Goal: Task Accomplishment & Management: Manage account settings

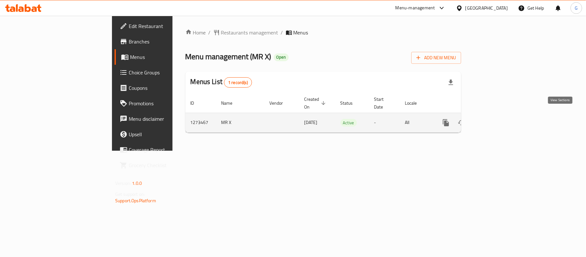
click at [496, 119] on icon "enhanced table" at bounding box center [492, 123] width 8 height 8
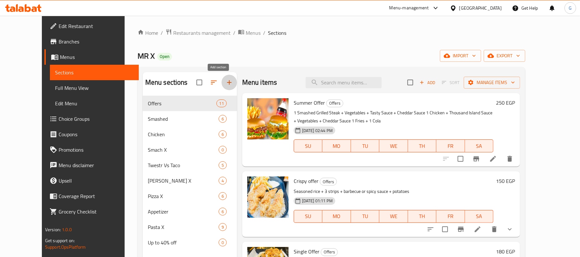
click at [225, 81] on icon "button" at bounding box center [229, 83] width 8 height 8
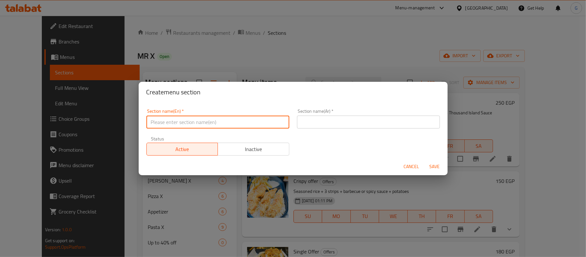
click at [172, 124] on input "text" at bounding box center [217, 122] width 143 height 13
paste input "International [DATE]"
type input "International [DATE]"
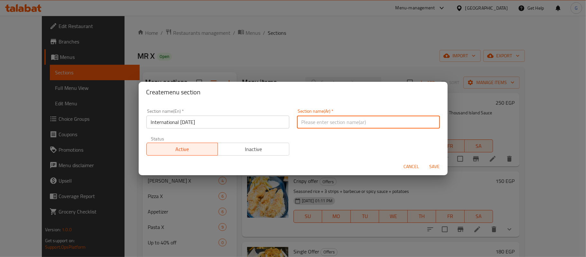
paste input "اليوم العالمي للبطاطس"
type input "اليوم العالمي للبطاطس"
click at [436, 165] on span "Save" at bounding box center [434, 166] width 15 height 8
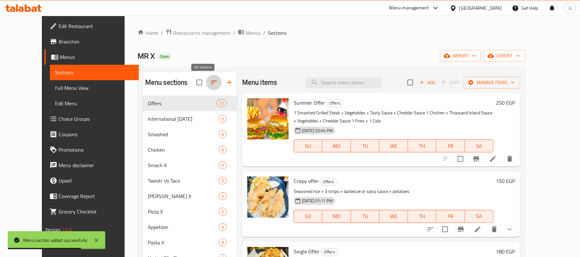
click at [206, 82] on button "button" at bounding box center [213, 82] width 15 height 15
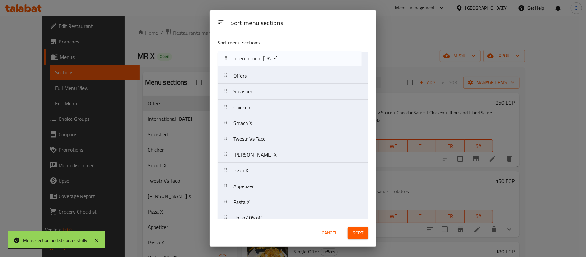
drag, startPoint x: 259, startPoint y: 80, endPoint x: 259, endPoint y: 60, distance: 20.3
click at [259, 60] on nav "Offers International [DATE] Smashed Chicken Smach X Twestr Vs Taco [PERSON_NAME…" at bounding box center [293, 139] width 151 height 174
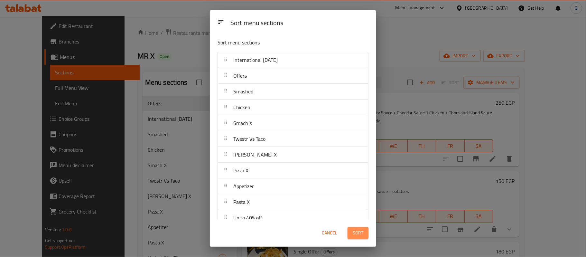
click at [359, 235] on span "Sort" at bounding box center [358, 233] width 11 height 8
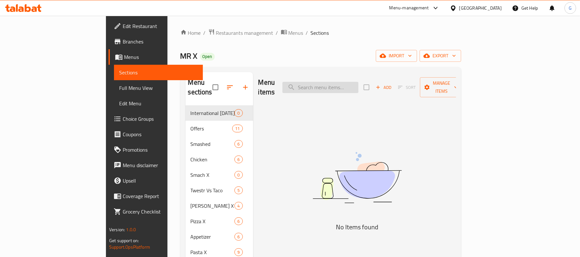
click at [348, 82] on input "search" at bounding box center [320, 87] width 76 height 11
paste input "summer offer"
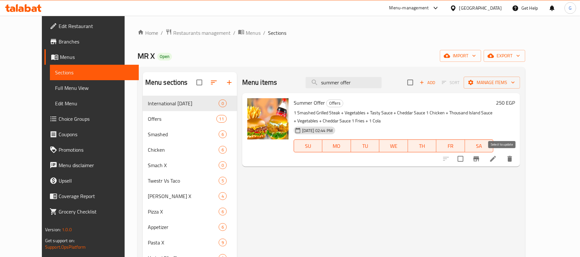
type input "summer offer"
click at [467, 161] on input "checkbox" at bounding box center [460, 159] width 14 height 14
checkbox input "true"
click at [353, 79] on input "summer offer" at bounding box center [343, 82] width 76 height 11
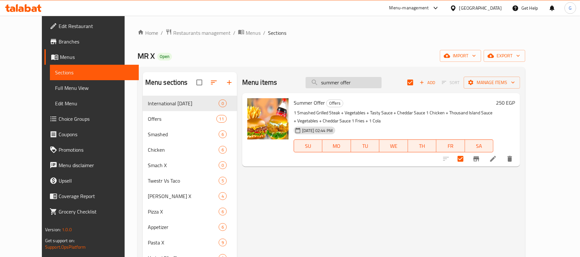
click at [353, 79] on input "summer offer" at bounding box center [343, 82] width 76 height 11
paste input "crispy"
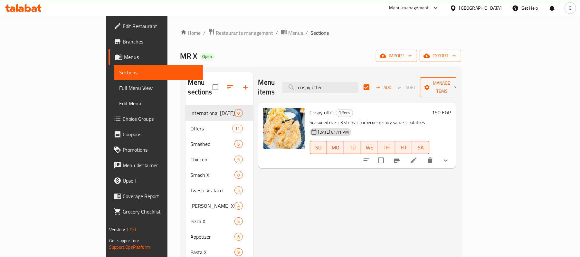
type input "crispy offer"
click at [458, 82] on span "Manage items" at bounding box center [441, 87] width 33 height 16
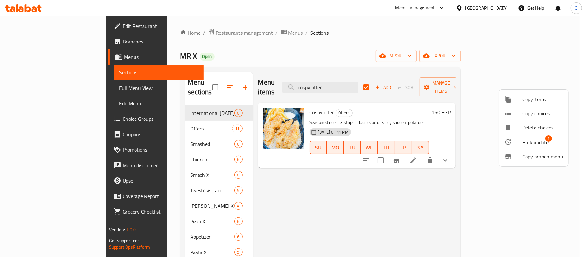
click at [539, 98] on span "Copy items" at bounding box center [542, 99] width 41 height 8
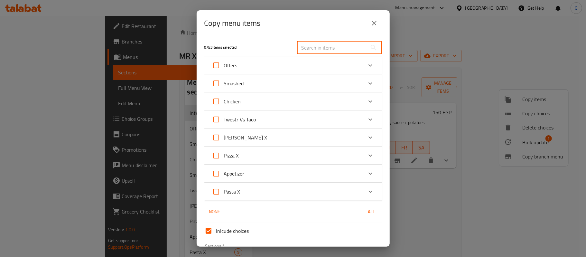
click at [299, 51] on input "text" at bounding box center [332, 47] width 70 height 13
paste input "crispy offer"
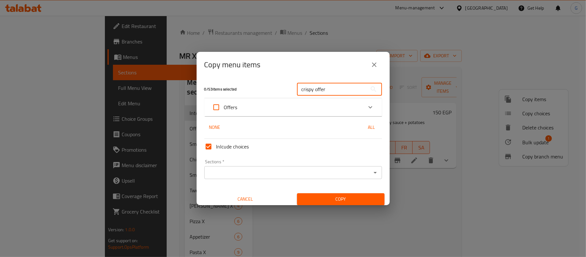
type input "crispy offer"
drag, startPoint x: 292, startPoint y: 108, endPoint x: 287, endPoint y: 112, distance: 5.5
click at [292, 108] on div "Offers" at bounding box center [287, 106] width 151 height 15
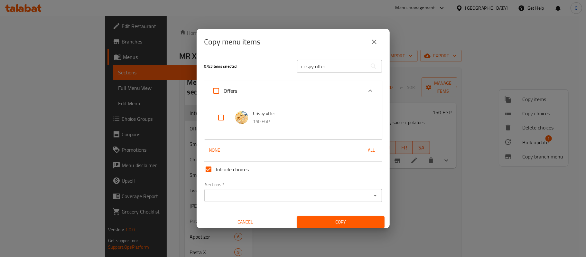
click at [224, 116] on input "checkbox" at bounding box center [220, 117] width 15 height 15
checkbox input "true"
click at [315, 68] on input "crispy offer" at bounding box center [332, 66] width 70 height 13
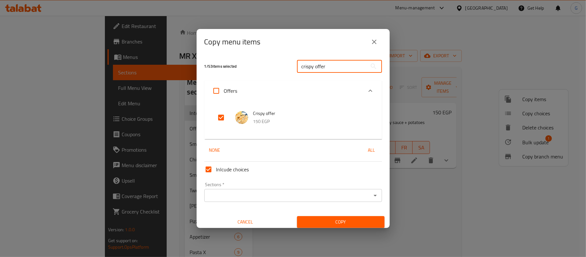
paste input "summer"
type input "summer offer"
click at [222, 116] on input "checkbox" at bounding box center [220, 117] width 15 height 15
checkbox input "true"
click at [277, 191] on input "Sections   *" at bounding box center [287, 195] width 163 height 9
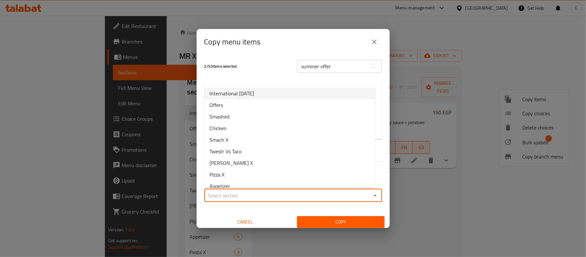
click at [272, 95] on li "International [DATE]" at bounding box center [289, 94] width 171 height 12
type input "International [DATE]"
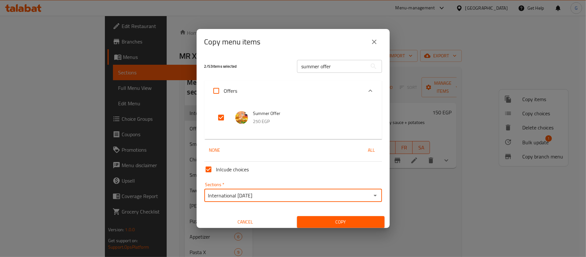
click at [322, 224] on span "Copy" at bounding box center [340, 222] width 77 height 8
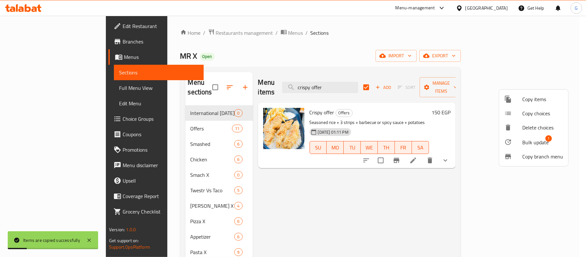
click at [168, 104] on div at bounding box center [293, 128] width 586 height 257
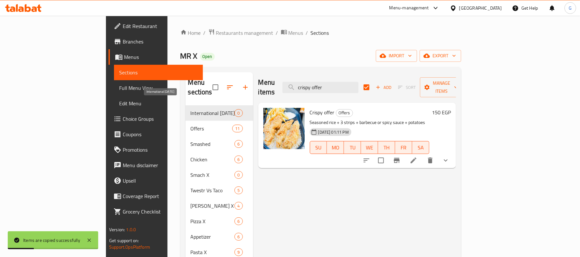
click at [190, 109] on span "International [DATE]" at bounding box center [212, 113] width 44 height 8
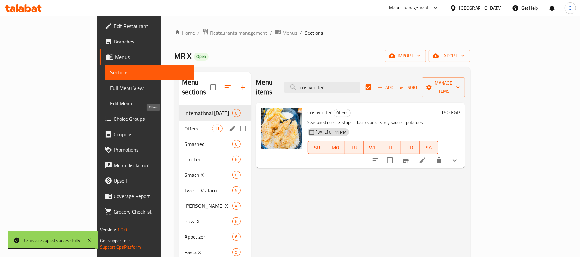
click at [184, 125] on span "Offers" at bounding box center [197, 129] width 27 height 8
checkbox input "false"
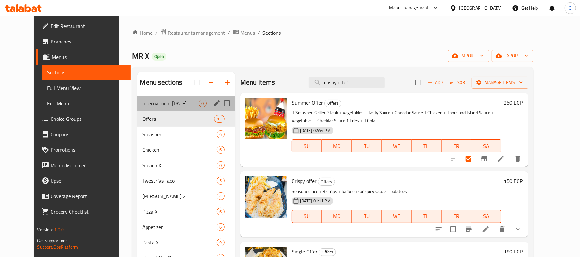
click at [172, 97] on div "International [DATE] 0" at bounding box center [185, 103] width 97 height 15
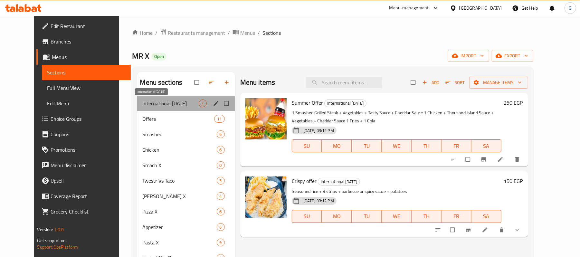
click at [146, 100] on span "International [DATE]" at bounding box center [170, 103] width 56 height 8
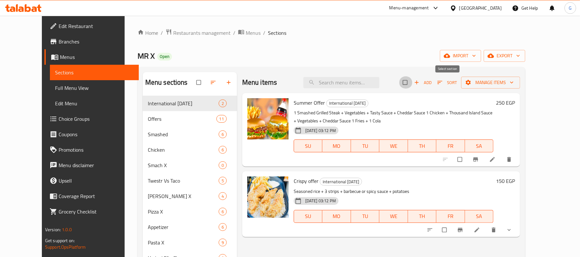
click at [412, 84] on input "checkbox" at bounding box center [406, 82] width 14 height 12
checkbox input "true"
click at [515, 85] on span "Manage items" at bounding box center [490, 83] width 49 height 8
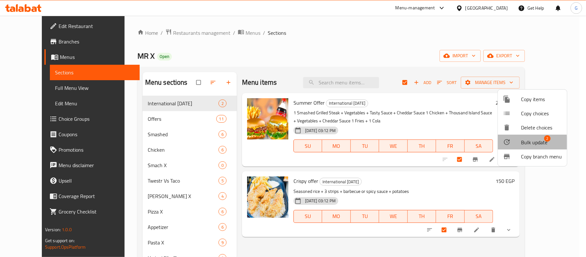
click at [530, 143] on span "Bulk update" at bounding box center [534, 142] width 26 height 8
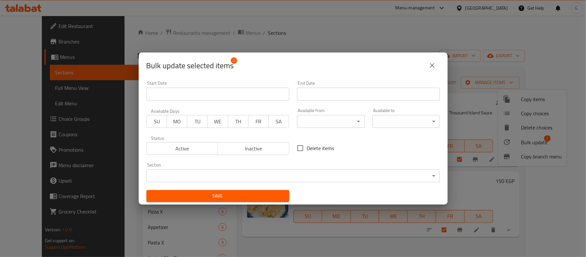
click at [245, 95] on input "Start Date" at bounding box center [217, 94] width 143 height 13
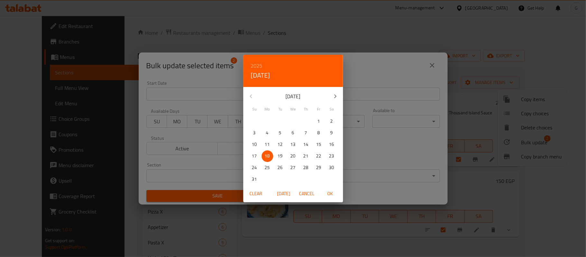
click at [281, 157] on p "19" at bounding box center [280, 156] width 5 height 8
click at [329, 190] on span "OK" at bounding box center [329, 194] width 15 height 8
type input "19-08-2025"
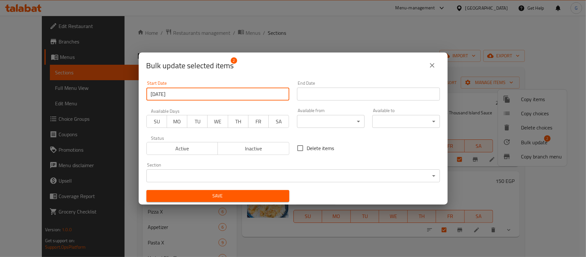
click at [348, 93] on input "Start Date" at bounding box center [368, 94] width 143 height 13
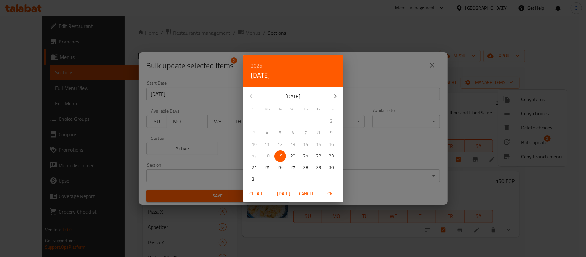
click at [330, 192] on span "OK" at bounding box center [329, 194] width 15 height 8
type input "19-08-2025"
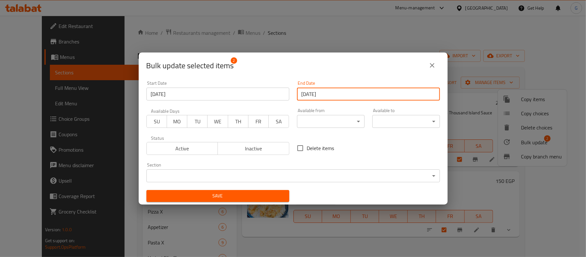
click at [241, 194] on span "Save" at bounding box center [218, 196] width 133 height 8
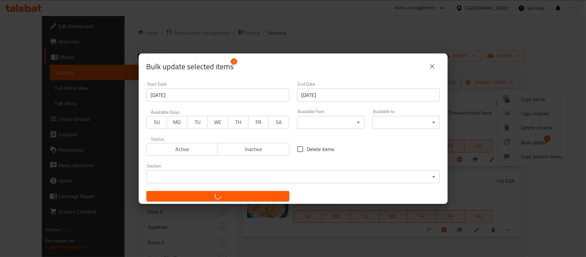
checkbox input "false"
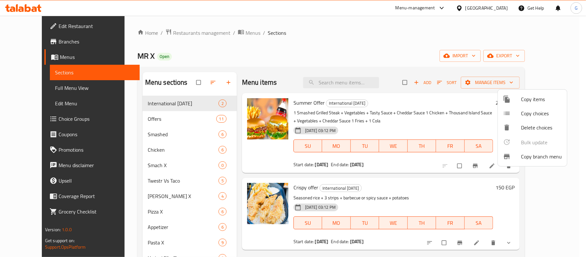
click at [409, 71] on div at bounding box center [293, 128] width 586 height 257
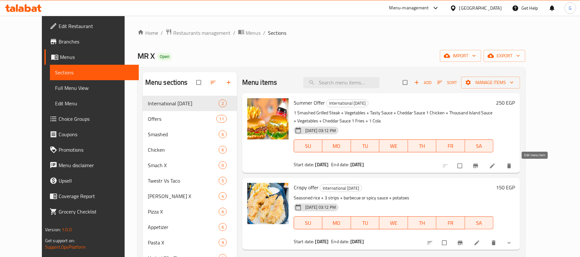
click at [495, 165] on icon at bounding box center [492, 165] width 6 height 6
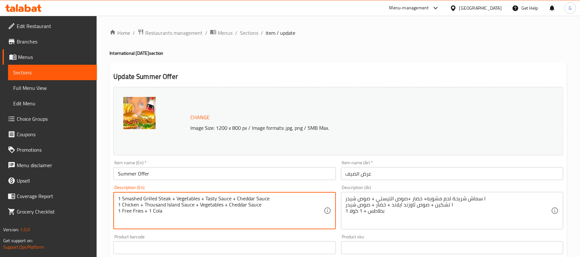
type textarea "1 Smashed Grilled Steak + Vegetables + Tasty Sauce + Cheddar Sauce 1 Chicken + …"
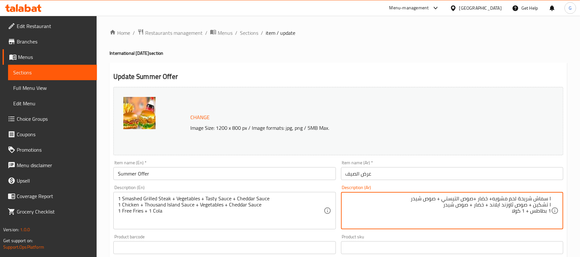
click at [531, 211] on textarea "١ سماش شريحة لحم مشويه+ خضار +صوص التيستي + صوص شيدر ١ تشكين + صوص ثاوزند ايلان…" at bounding box center [447, 210] width 205 height 31
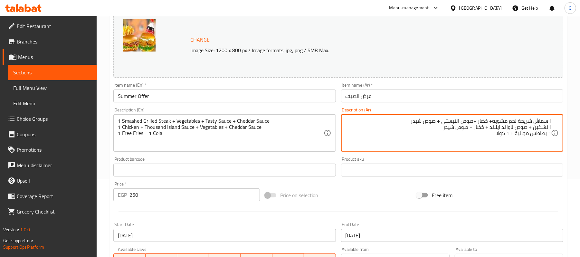
scroll to position [207, 0]
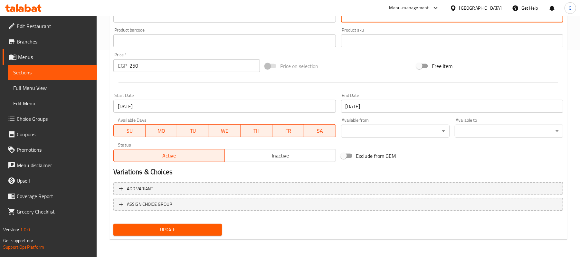
type textarea "١ سماش شريحة لحم مشويه+ خضار +صوص التيستي + صوص شيدر ١ تشكين + صوص ثاوزند ايلان…"
click at [185, 230] on span "Update" at bounding box center [167, 230] width 98 height 8
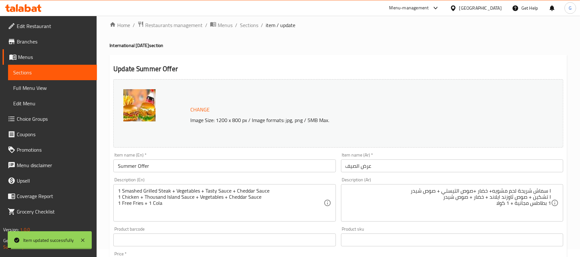
scroll to position [0, 0]
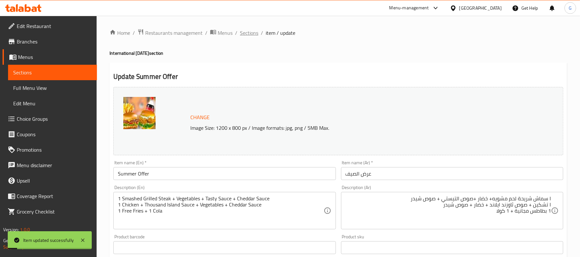
click at [250, 37] on span "Sections" at bounding box center [249, 33] width 18 height 8
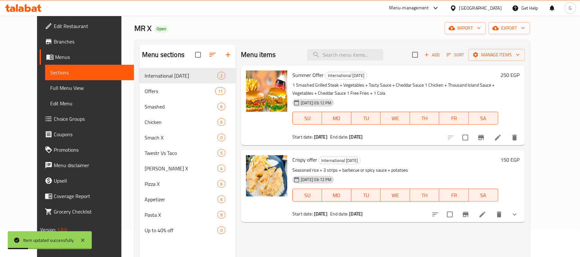
scroll to position [43, 0]
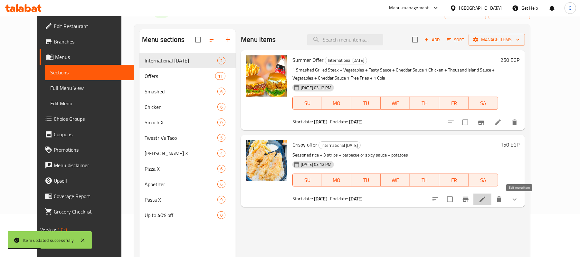
click at [485, 200] on icon at bounding box center [482, 199] width 6 height 6
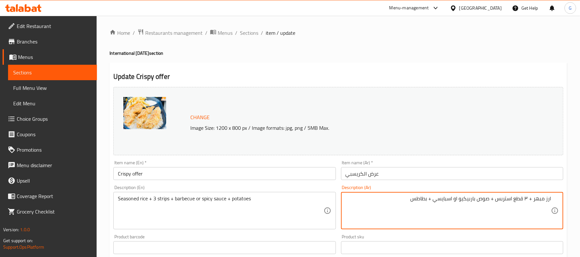
click at [377, 198] on textarea "ارز مبهر + ٣ قطع استربس + صوص باربيكيو او اسبايسي + بطاطس" at bounding box center [447, 210] width 205 height 31
type textarea "ارز مبهر + ٣ قطع استربس + صوص باربيكيو او اسبايسي + بطاطس مجانية"
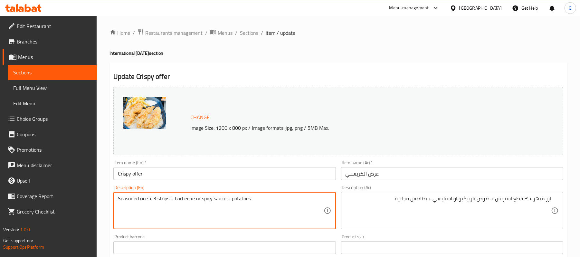
click at [231, 198] on textarea "Seasoned rice + 3 strips + barbecue or spicy sauce + potatoes" at bounding box center [220, 210] width 205 height 31
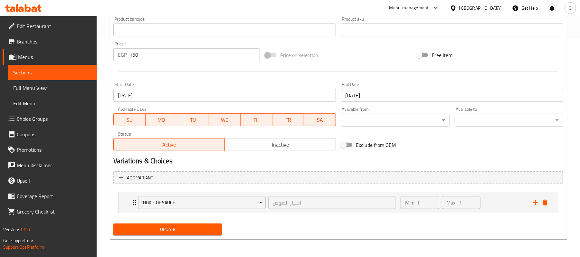
scroll to position [218, 0]
type textarea "Seasoned rice + 3 strips + barbecue or spicy sauce + Free potatoes"
click at [180, 229] on span "Update" at bounding box center [167, 229] width 98 height 8
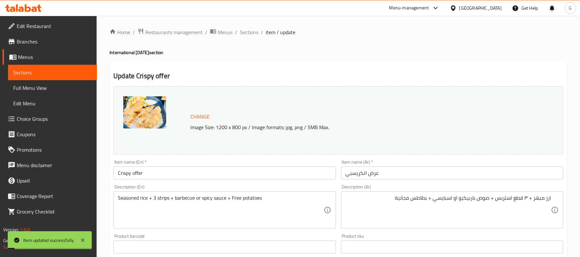
scroll to position [0, 0]
click at [250, 35] on span "Sections" at bounding box center [249, 33] width 18 height 8
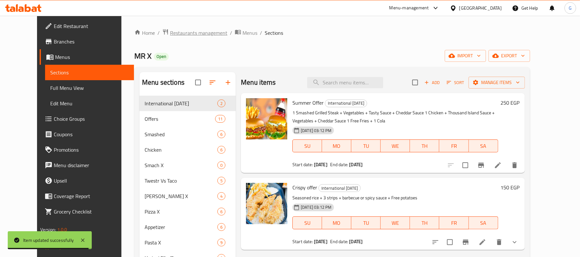
click at [191, 34] on span "Restaurants management" at bounding box center [198, 33] width 57 height 8
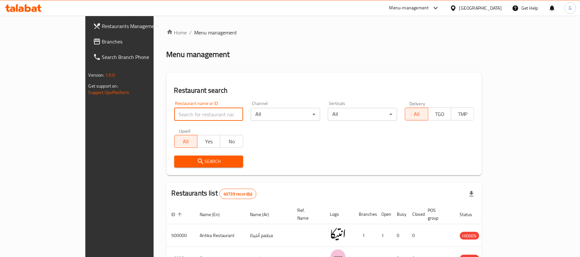
click at [174, 117] on input "search" at bounding box center [208, 114] width 69 height 13
paste input "683014"
type input "683014"
click button "Search" at bounding box center [208, 161] width 69 height 12
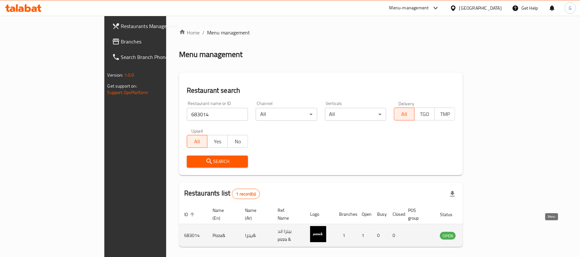
click at [481, 231] on icon "enhanced table" at bounding box center [477, 235] width 8 height 8
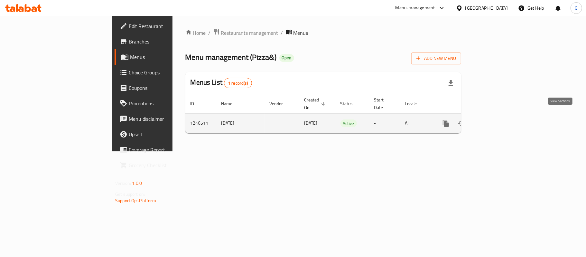
click at [496, 119] on icon "enhanced table" at bounding box center [492, 123] width 8 height 8
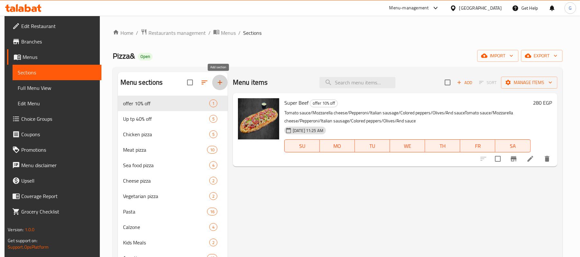
click at [216, 81] on icon "button" at bounding box center [220, 83] width 8 height 8
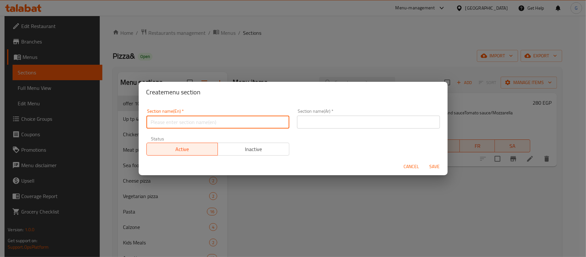
paste input "International [DATE]"
click at [218, 120] on input "text" at bounding box center [217, 122] width 143 height 13
type input "International [DATE]"
click at [320, 127] on input "text" at bounding box center [368, 122] width 143 height 13
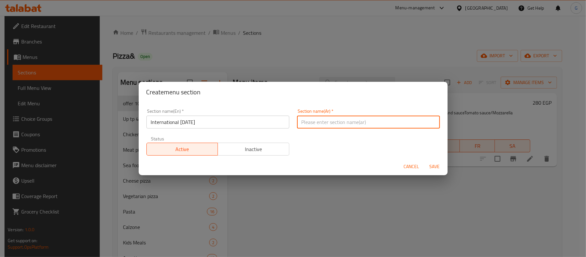
paste input "اليوم العالمي للبطاطس"
type input "اليوم العالمي للبطاطس"
click at [432, 163] on span "Save" at bounding box center [434, 166] width 15 height 8
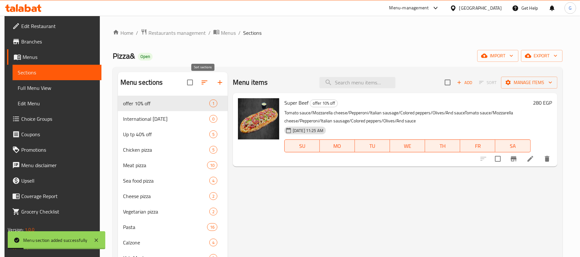
click at [197, 84] on button "button" at bounding box center [204, 82] width 15 height 15
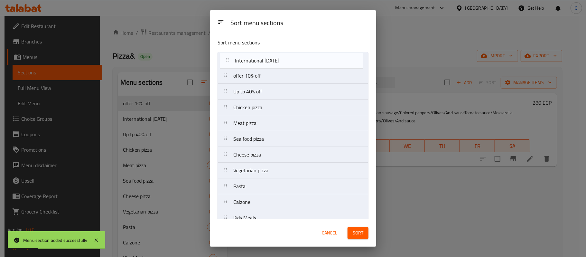
drag, startPoint x: 236, startPoint y: 80, endPoint x: 250, endPoint y: 65, distance: 20.0
click at [238, 60] on nav "offer 10% off International Potato Day Up tp 40% off Chicken pizza Meat pizza S…" at bounding box center [293, 162] width 151 height 221
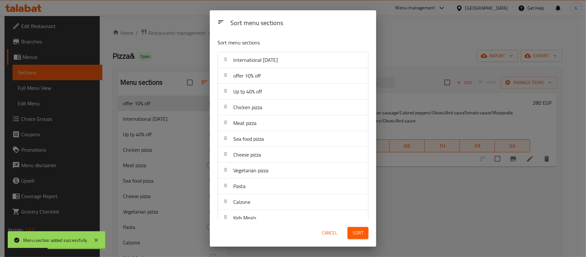
click at [355, 231] on span "Sort" at bounding box center [358, 233] width 11 height 8
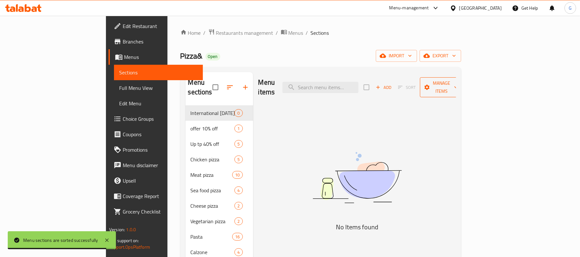
click at [458, 84] on span "Manage items" at bounding box center [441, 87] width 33 height 16
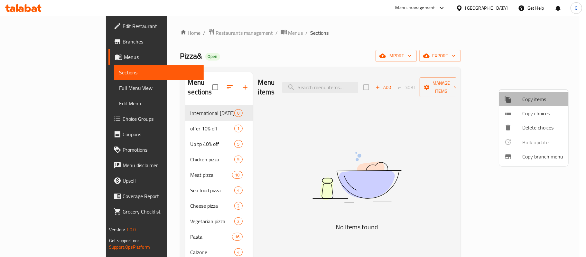
click at [535, 100] on span "Copy items" at bounding box center [542, 99] width 41 height 8
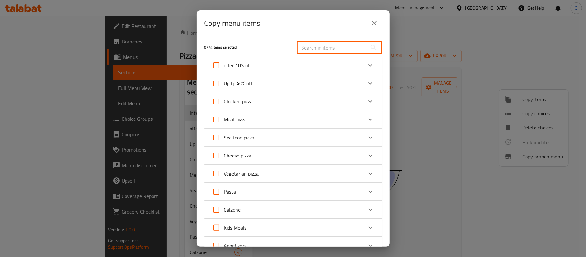
click at [338, 42] on input "text" at bounding box center [332, 47] width 70 height 13
paste input "&box offer"
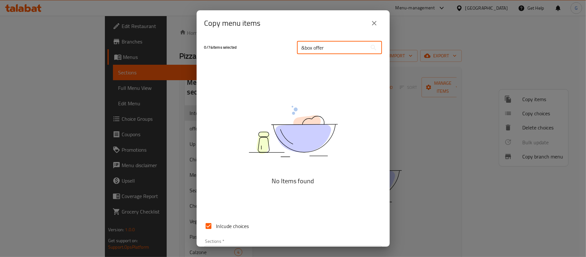
click at [297, 46] on input "&box offer" at bounding box center [332, 47] width 70 height 13
click at [315, 48] on input "&box offer" at bounding box center [332, 47] width 70 height 13
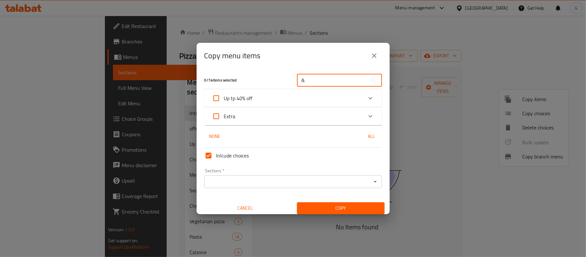
type input "&"
click at [367, 94] on icon "Expand" at bounding box center [371, 98] width 8 height 8
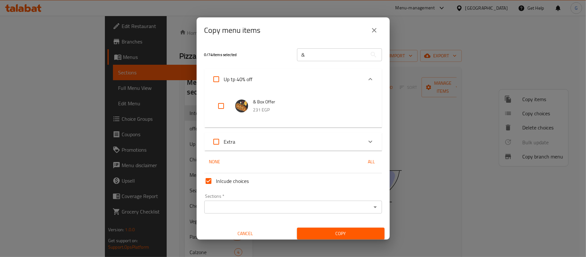
click at [356, 141] on div "Extra" at bounding box center [293, 142] width 178 height 18
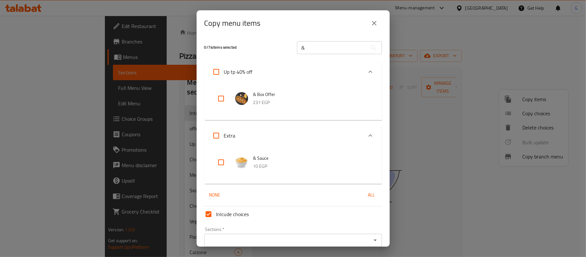
click at [219, 99] on input "checkbox" at bounding box center [220, 98] width 15 height 15
checkbox input "true"
click at [311, 48] on input "&" at bounding box center [332, 47] width 70 height 13
paste input "Calzone box offer"
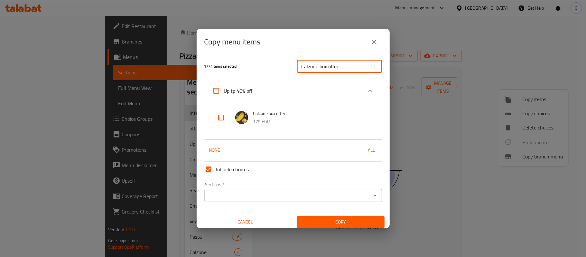
type input "Calzone box offer"
click at [216, 125] on li "Calzone box offer 175 EGP" at bounding box center [293, 117] width 162 height 23
click at [219, 120] on input "checkbox" at bounding box center [220, 117] width 15 height 15
checkbox input "true"
click at [224, 201] on div "Sections *" at bounding box center [293, 195] width 178 height 13
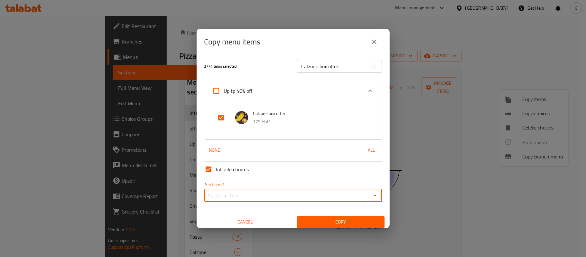
click at [220, 196] on input "Sections   *" at bounding box center [287, 195] width 163 height 9
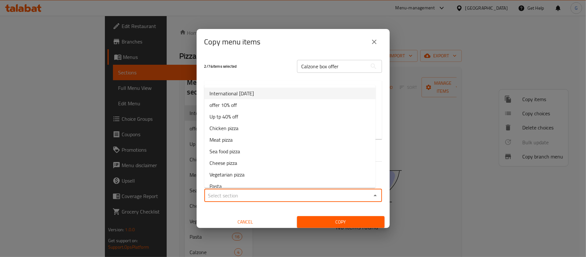
click at [243, 91] on span "International [DATE]" at bounding box center [231, 93] width 44 height 8
type input "International [DATE]"
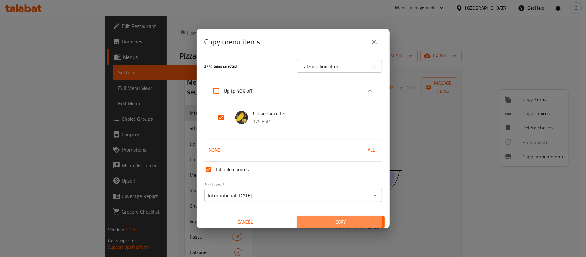
click at [307, 217] on button "Copy" at bounding box center [341, 222] width 88 height 12
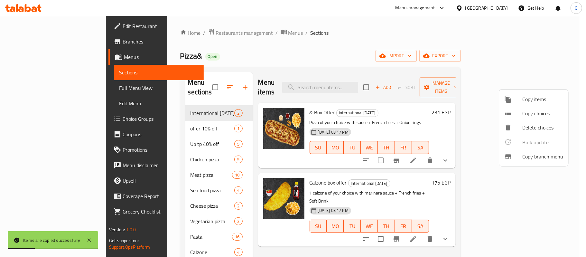
click at [148, 124] on div at bounding box center [293, 128] width 586 height 257
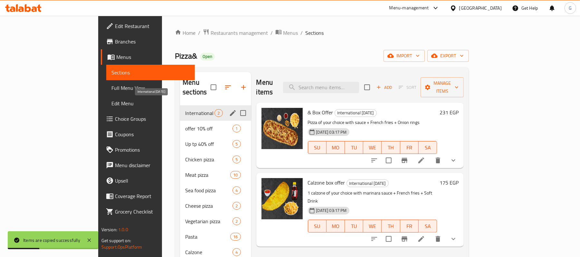
click at [185, 109] on span "International [DATE]" at bounding box center [199, 113] width 29 height 8
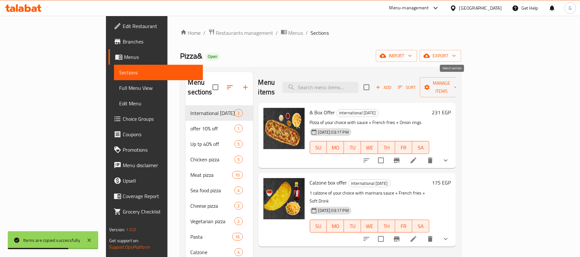
click at [373, 86] on input "checkbox" at bounding box center [366, 87] width 14 height 14
checkbox input "true"
click at [458, 84] on span "Manage items" at bounding box center [441, 87] width 33 height 16
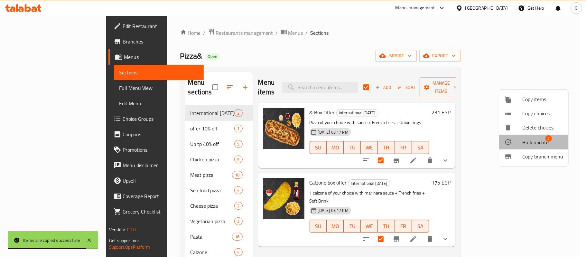
click at [522, 140] on span "Bulk update" at bounding box center [535, 142] width 26 height 8
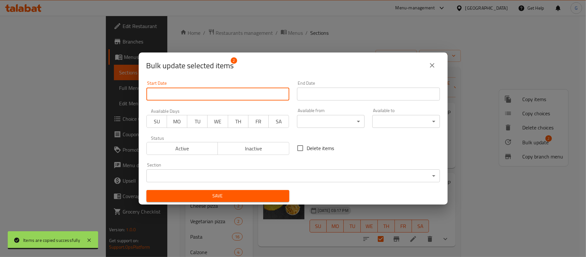
click at [251, 98] on input "Start Date" at bounding box center [217, 94] width 143 height 13
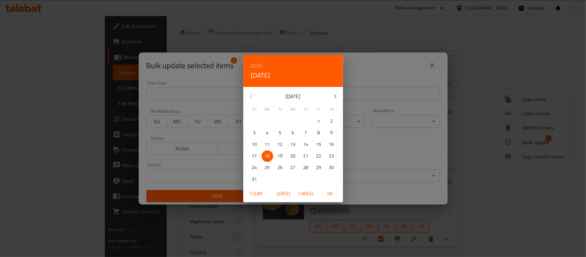
click at [283, 152] on span "19" at bounding box center [280, 156] width 12 height 8
click at [330, 192] on span "OK" at bounding box center [329, 194] width 15 height 8
type input "19-08-2025"
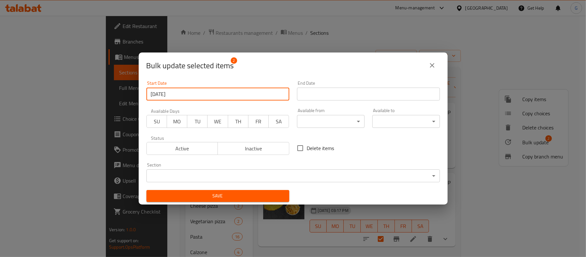
click at [377, 91] on input "Start Date" at bounding box center [368, 94] width 143 height 13
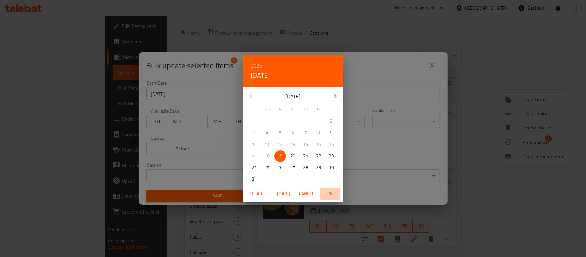
click at [333, 192] on span "OK" at bounding box center [329, 194] width 15 height 8
type input "19-08-2025"
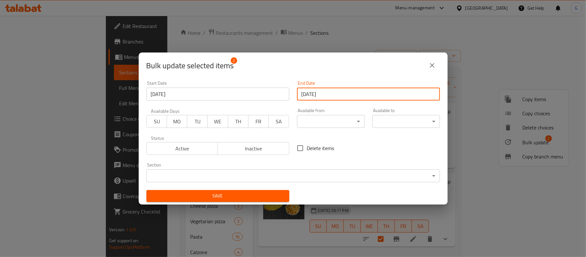
click at [251, 201] on button "Save" at bounding box center [217, 196] width 143 height 12
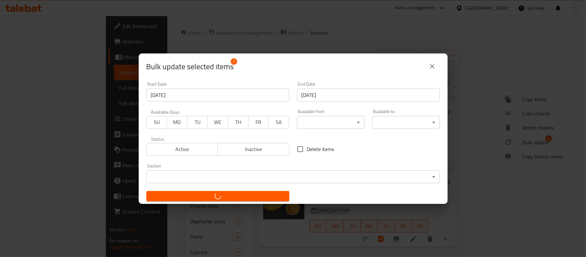
checkbox input "false"
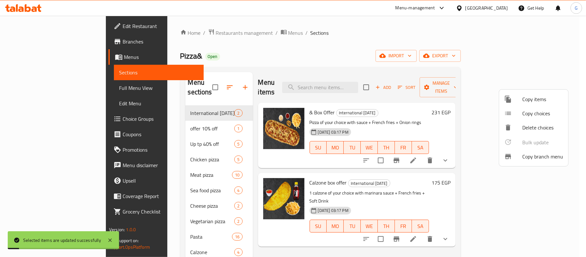
click at [426, 50] on div at bounding box center [293, 128] width 586 height 257
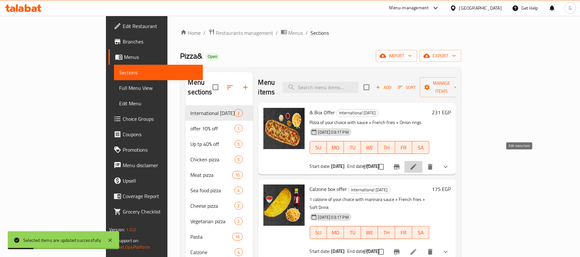
click at [417, 163] on icon at bounding box center [413, 167] width 8 height 8
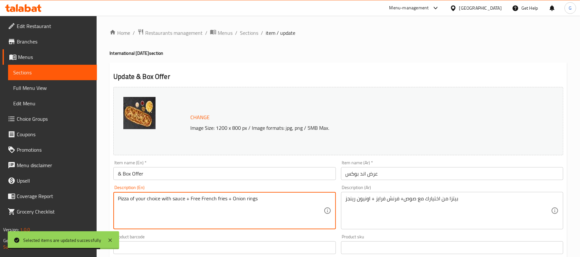
type textarea "Pizza of your choice with sauce + Free French fries + Onion rings"
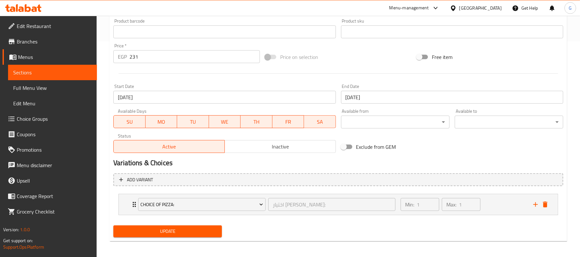
scroll to position [218, 0]
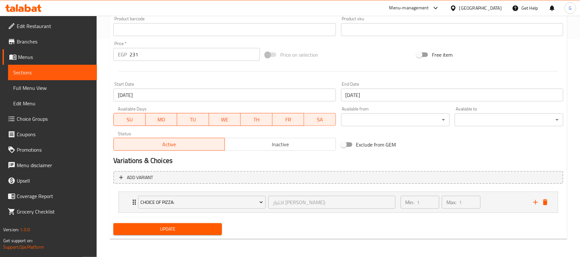
type textarea "بيتزا من اختيارك مع صوص+ فرنش فرايز مجانيه + اونيون رينجز"
click at [159, 227] on span "Update" at bounding box center [167, 229] width 98 height 8
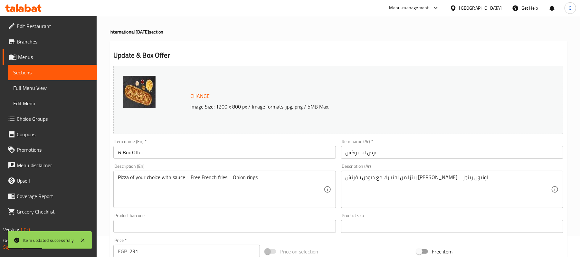
scroll to position [0, 0]
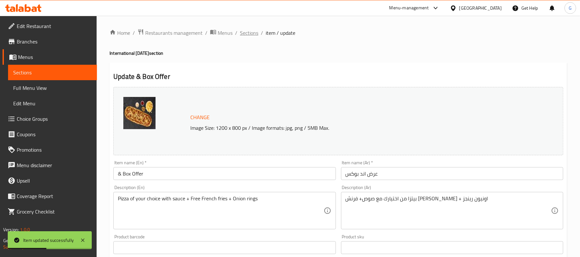
click at [247, 34] on span "Sections" at bounding box center [249, 33] width 18 height 8
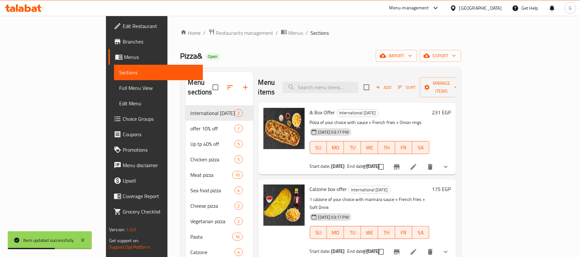
scroll to position [43, 0]
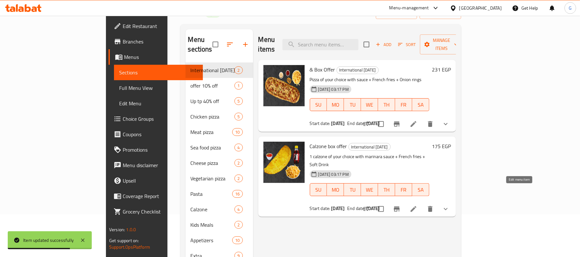
click at [417, 205] on icon at bounding box center [413, 209] width 8 height 8
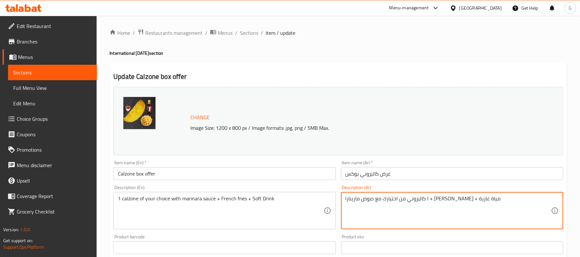
type textarea "١ كاليزوني من اختيارك مع صوص مارينارا + فرنش فرايز مجانية + مياة غازية"
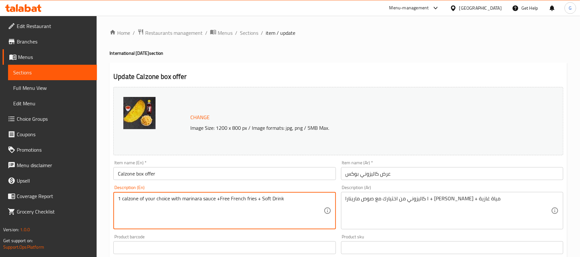
click at [221, 200] on textarea "1 calzone of your choice with marinara sauce +Free French fries + Soft Drink" at bounding box center [220, 210] width 205 height 31
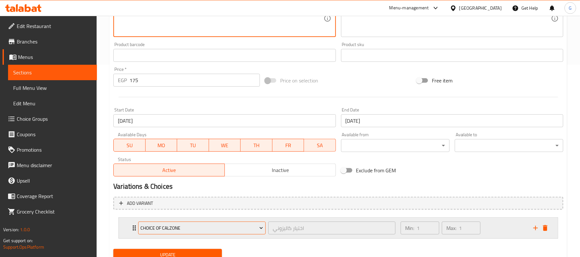
scroll to position [218, 0]
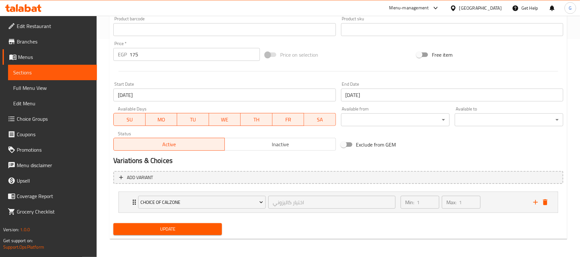
type textarea "1 calzone of your choice with marinara sauce +free French fries + Soft Drink"
click at [190, 235] on button "Update" at bounding box center [167, 229] width 108 height 12
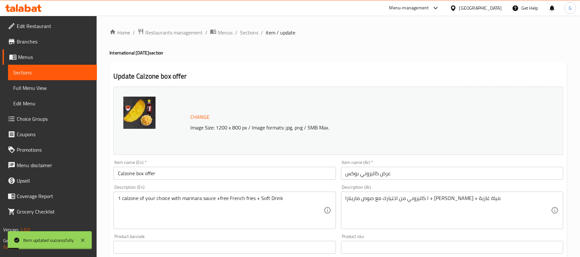
scroll to position [0, 0]
click at [251, 34] on span "Sections" at bounding box center [249, 33] width 18 height 8
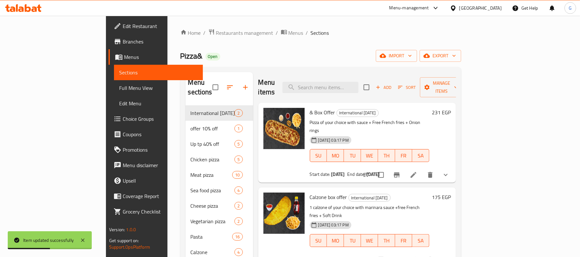
click at [417, 171] on icon at bounding box center [413, 175] width 8 height 8
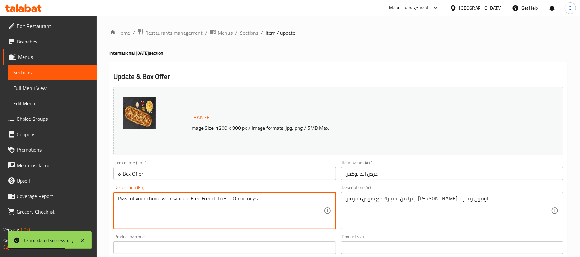
click at [195, 199] on textarea "Pizza of your choice with sauce + Free French fries + Onion rings" at bounding box center [220, 210] width 205 height 31
type textarea "Pizza of your choice with sauce + free French fries + Onion rings"
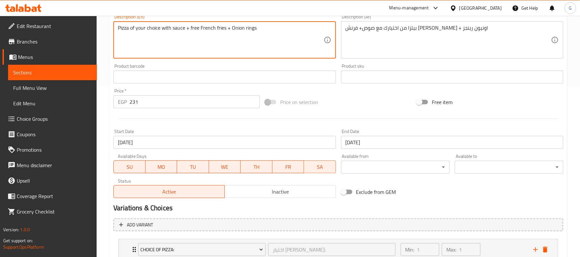
scroll to position [218, 0]
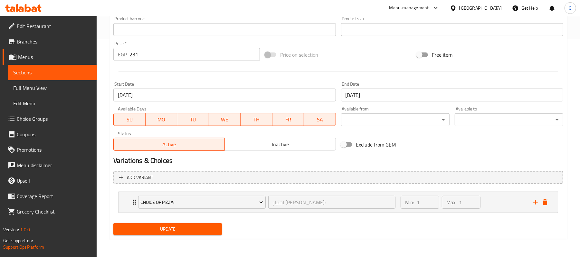
click at [219, 228] on button "Update" at bounding box center [167, 229] width 108 height 12
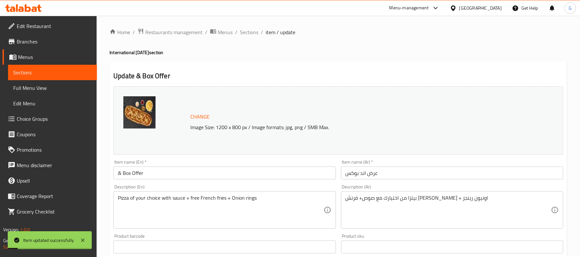
scroll to position [0, 0]
click at [254, 29] on span "Sections" at bounding box center [249, 33] width 18 height 8
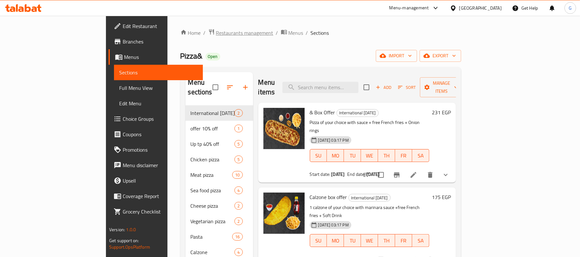
click at [216, 32] on span "Restaurants management" at bounding box center [244, 33] width 57 height 8
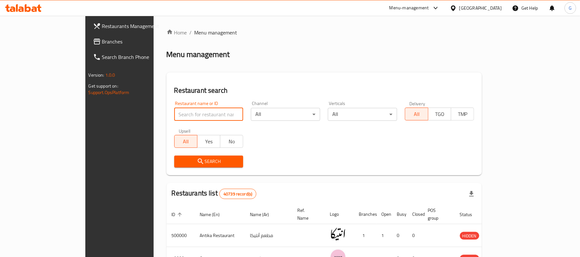
click at [174, 115] on input "search" at bounding box center [208, 114] width 69 height 13
paste input "701390"
type input "701390"
click button "Search" at bounding box center [208, 161] width 69 height 12
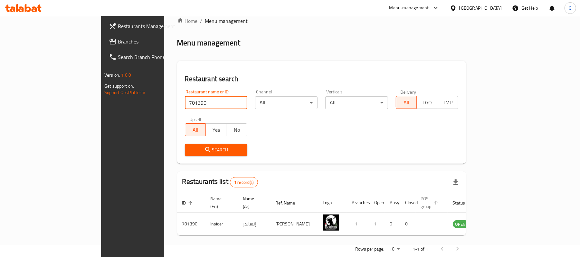
scroll to position [18, 0]
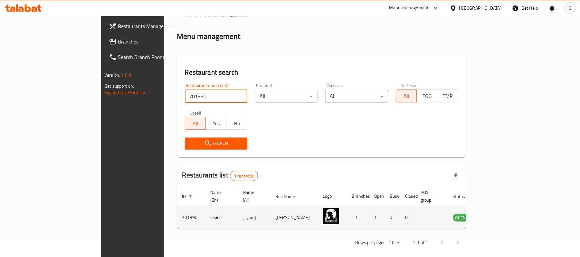
click at [494, 213] on icon "enhanced table" at bounding box center [490, 217] width 8 height 8
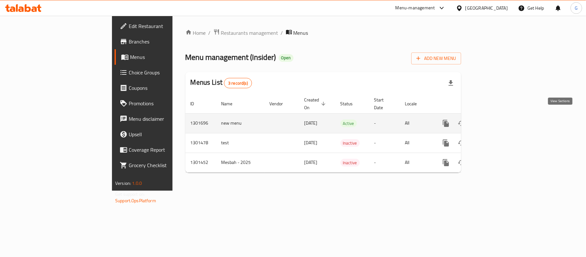
click at [496, 120] on icon "enhanced table" at bounding box center [492, 123] width 8 height 8
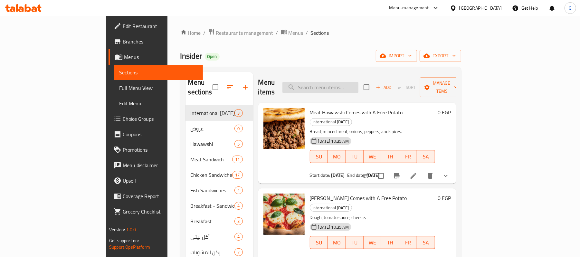
click at [356, 82] on input "search" at bounding box center [320, 87] width 76 height 11
paste input "Meat Kofta Sandwich, With Free Fries, Ketchup And Pickles"
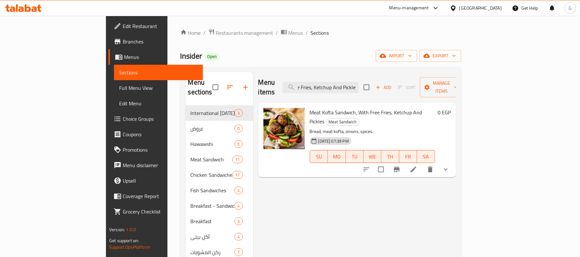
type input "Meat Kofta Sandwich, With Free Fries, Ketchup And Pickles"
click at [456, 90] on div "Menu items Meat Kofta Sandwich, With Free Fries, Ketchup And Pickles Add Sort M…" at bounding box center [357, 87] width 198 height 31
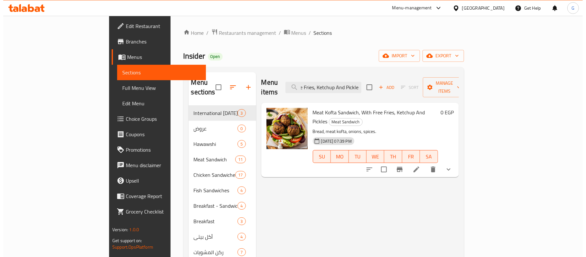
scroll to position [0, 0]
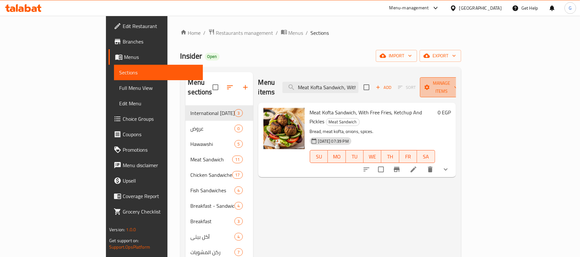
click at [458, 81] on span "Manage items" at bounding box center [441, 87] width 33 height 16
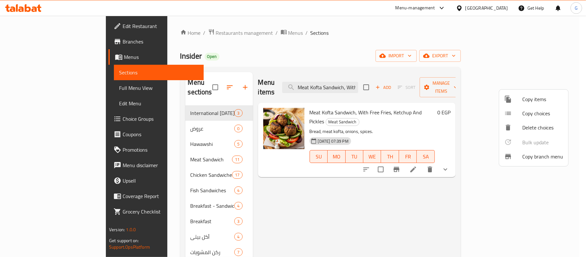
click at [529, 99] on span "Copy items" at bounding box center [542, 99] width 41 height 8
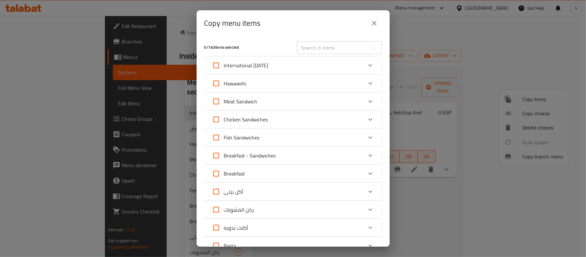
click at [317, 47] on input "text" at bounding box center [332, 47] width 70 height 13
paste input "Meat Kofta Sandwich, With Free Fries, Ketchup And Pickles"
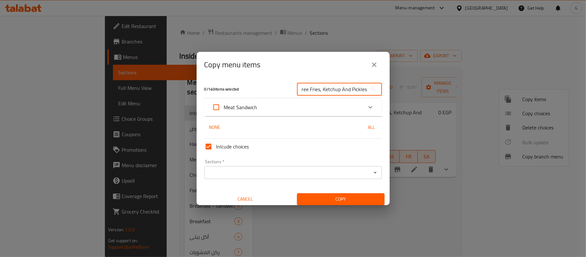
type input "Meat Kofta Sandwich, With Free Fries, Ketchup And Pickles"
click at [276, 105] on div "Meat Sandwich" at bounding box center [287, 106] width 151 height 15
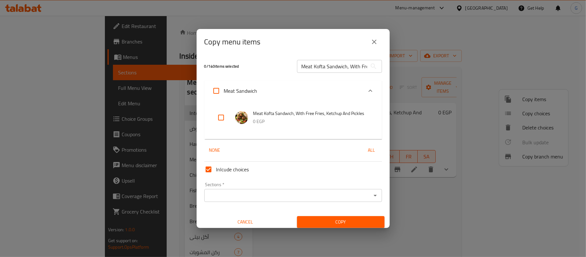
click at [222, 118] on input "checkbox" at bounding box center [220, 117] width 15 height 15
checkbox input "true"
click at [326, 66] on input "Meat Kofta Sandwich, With Free Fries, Ketchup And Pickles" at bounding box center [332, 66] width 70 height 13
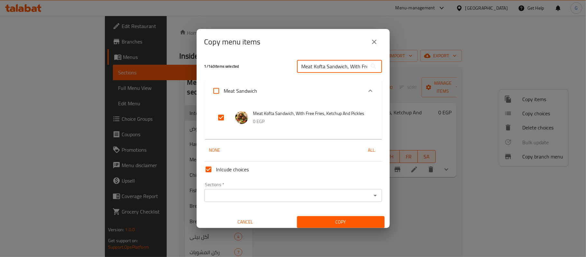
paste input "Cheeseburger Sandwich With Fries And Sauce"
type input "Cheeseburger Sandwich With Fries And Sauce"
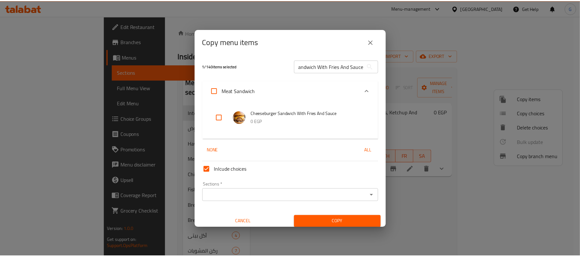
scroll to position [0, 0]
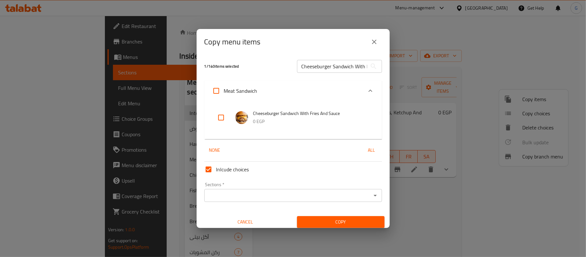
click at [219, 120] on input "checkbox" at bounding box center [220, 117] width 15 height 15
checkbox input "true"
click at [224, 201] on div "Sections *" at bounding box center [293, 195] width 178 height 13
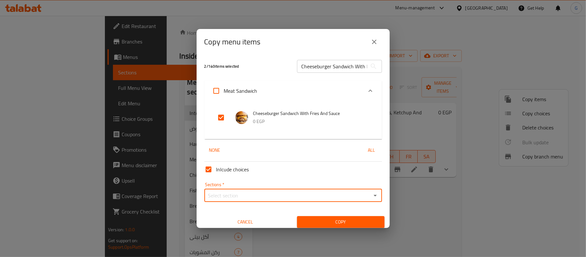
click at [224, 197] on input "Sections   *" at bounding box center [287, 195] width 163 height 9
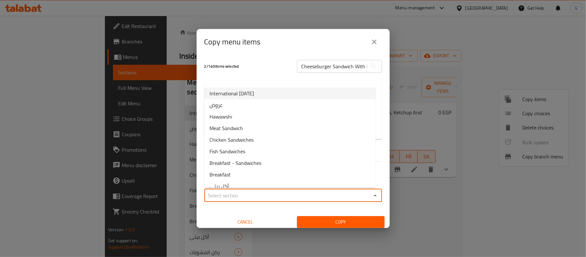
click at [241, 93] on span "International [DATE]" at bounding box center [231, 93] width 44 height 8
type input "International [DATE]"
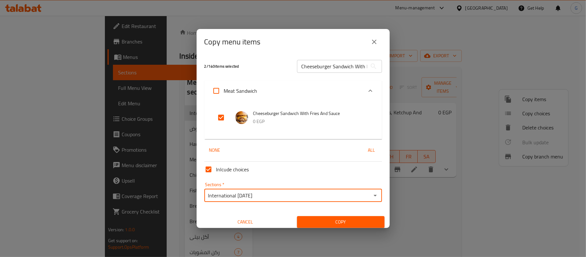
click at [322, 221] on span "Copy" at bounding box center [340, 222] width 77 height 8
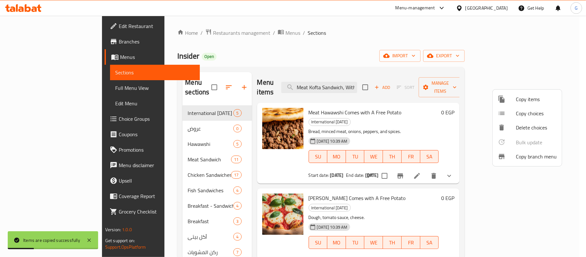
click at [382, 46] on div at bounding box center [293, 128] width 586 height 257
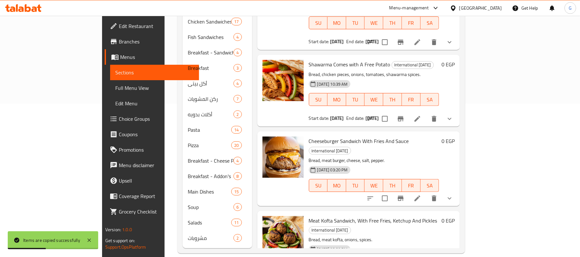
scroll to position [67, 0]
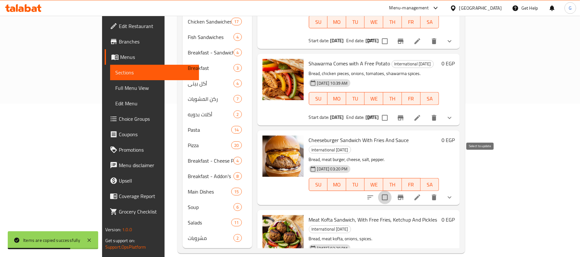
click at [391, 190] on input "checkbox" at bounding box center [385, 197] width 14 height 14
checkbox input "true"
click at [421, 193] on icon at bounding box center [417, 197] width 8 height 8
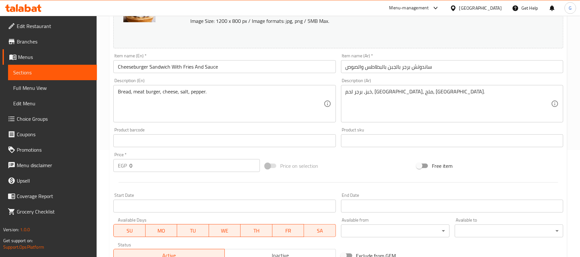
scroll to position [86, 0]
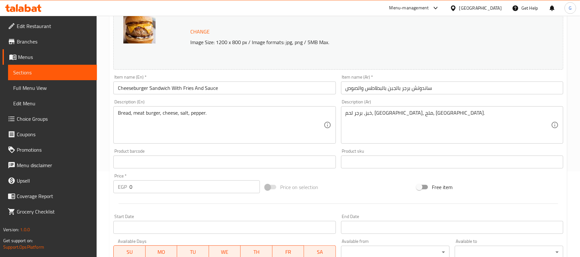
click at [184, 85] on input "Cheeseburger Sandwich With Fries And Sauce" at bounding box center [224, 87] width 222 height 13
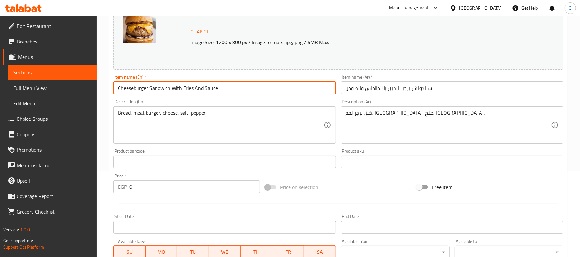
click at [182, 84] on input "Cheeseburger Sandwich With Fries And Sauce" at bounding box center [224, 87] width 222 height 13
type input "Cheeseburger Sandwich With Free Fries And Sauce"
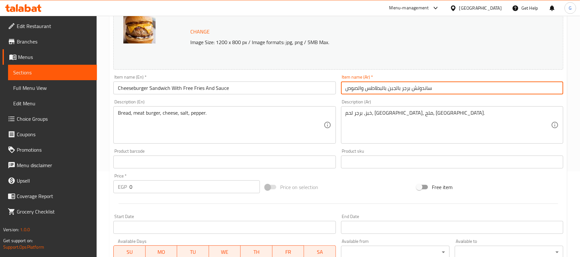
click at [362, 87] on input "ساندوتش برجر بالجبن بالبطاطس والصوص" at bounding box center [452, 87] width 222 height 13
click at [385, 89] on input "ساندوتش برجر بالجبن بالبطاطس والصوص" at bounding box center [452, 87] width 222 height 13
click at [365, 86] on input "ساندوتش برجر بالجبن مع بطاطس والصوص" at bounding box center [452, 87] width 222 height 13
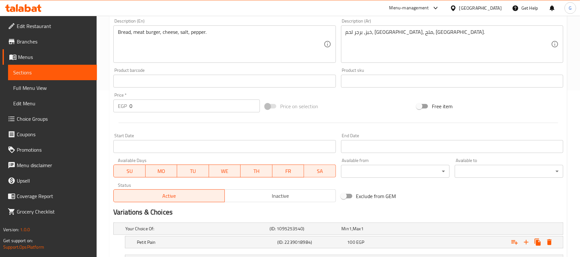
scroll to position [222, 0]
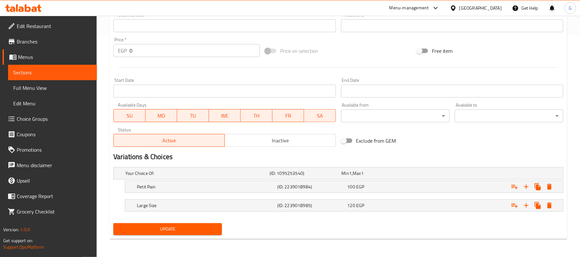
type input "ساندوتش برجر بالجبن مع بطاطس مجانية والصوص"
click at [179, 227] on span "Update" at bounding box center [167, 229] width 98 height 8
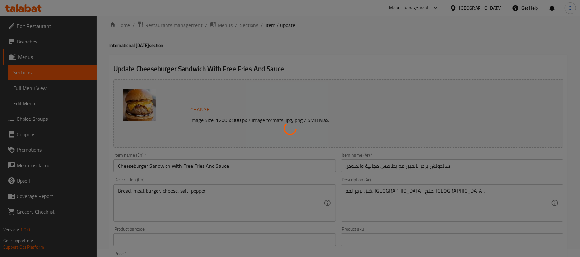
scroll to position [0, 0]
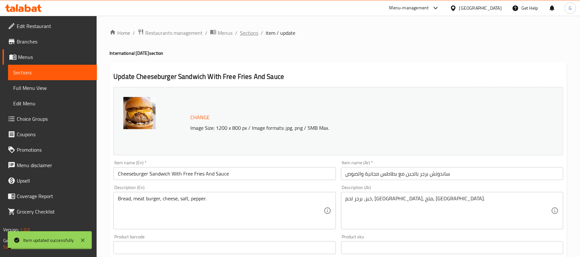
click at [246, 33] on span "Sections" at bounding box center [249, 33] width 18 height 8
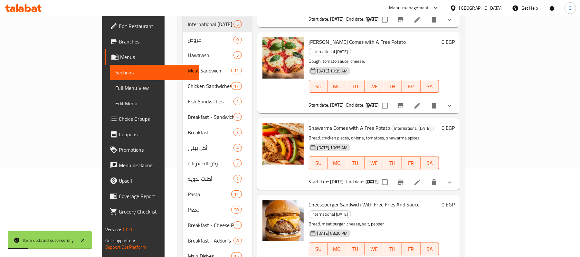
scroll to position [153, 0]
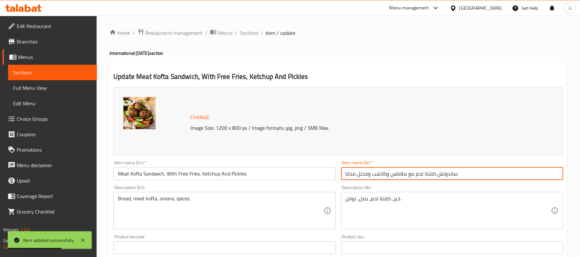
click at [390, 173] on input "ساندوتش كفتة لحم مع بطاطس وكاتشب ومخلل مجانا" at bounding box center [452, 173] width 222 height 13
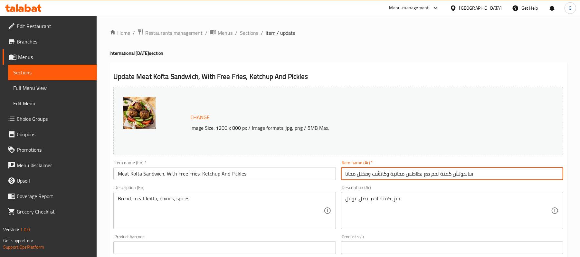
type input "ساندوتش كفتة لحم مع بطاطس مجانية وكاتشب ومخلل مجانا"
click at [187, 172] on input "Meat Kofta Sandwich, With Free Fries, Ketchup And Pickles" at bounding box center [224, 173] width 222 height 13
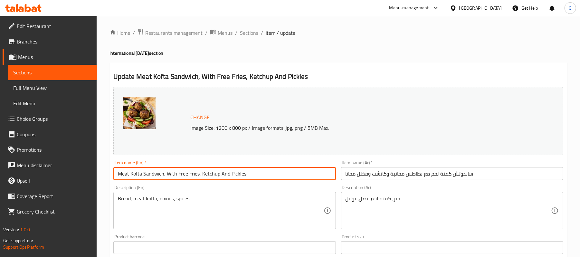
scroll to position [214, 0]
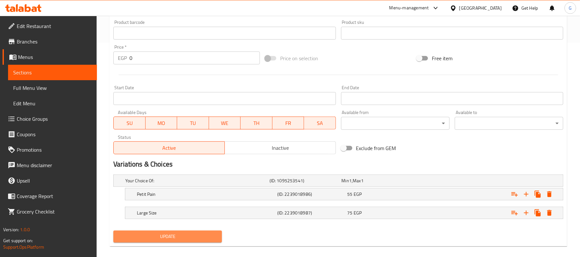
click at [183, 233] on span "Update" at bounding box center [167, 236] width 98 height 8
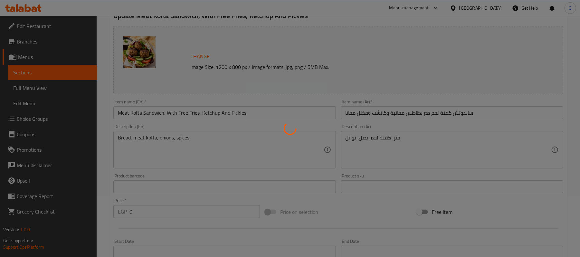
scroll to position [0, 0]
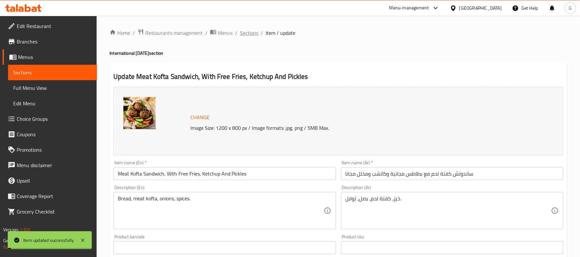
click at [250, 34] on span "Sections" at bounding box center [249, 33] width 18 height 8
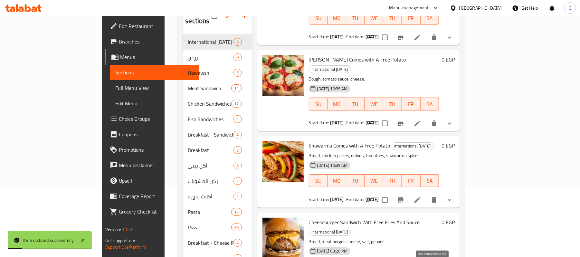
scroll to position [153, 0]
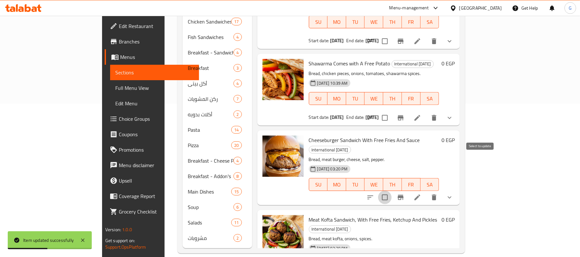
click at [391, 190] on input "checkbox" at bounding box center [385, 197] width 14 height 14
checkbox input "true"
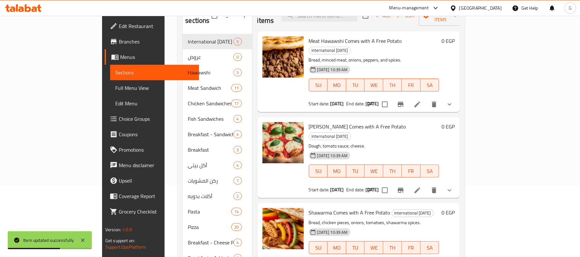
scroll to position [0, 0]
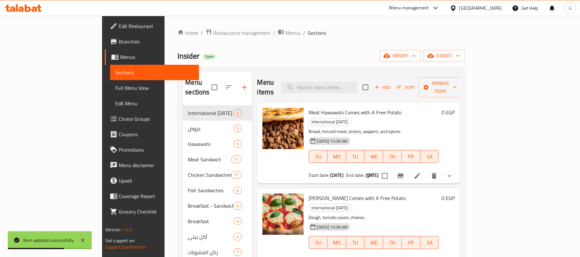
click at [460, 75] on div "Menu items Add Sort Manage items" at bounding box center [358, 87] width 203 height 31
click at [457, 79] on span "Manage items" at bounding box center [440, 87] width 33 height 16
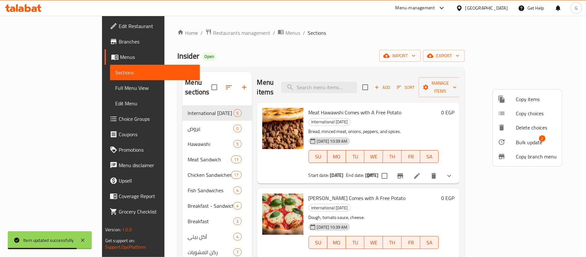
click at [517, 145] on span "Bulk update" at bounding box center [529, 142] width 26 height 8
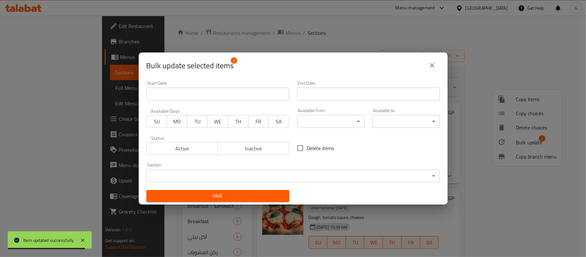
click at [254, 101] on div "Start Date Start Date" at bounding box center [218, 90] width 151 height 27
click at [259, 94] on input "Start Date" at bounding box center [217, 94] width 143 height 13
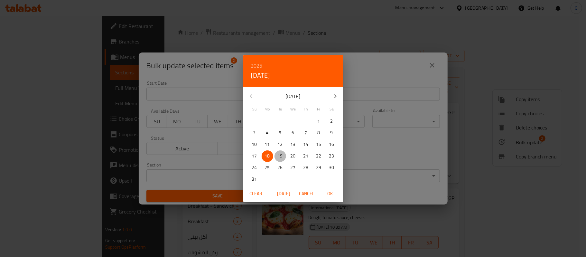
click at [281, 159] on p "19" at bounding box center [280, 156] width 5 height 8
click at [324, 194] on span "OK" at bounding box center [329, 194] width 15 height 8
type input "19-08-2025"
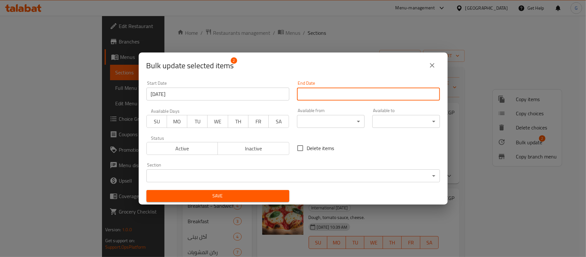
click at [391, 89] on input "Start Date" at bounding box center [368, 94] width 143 height 13
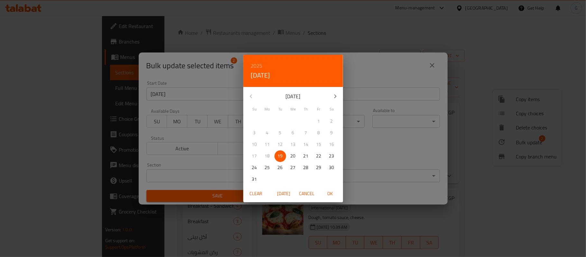
click at [325, 190] on span "OK" at bounding box center [329, 194] width 15 height 8
type input "19-08-2025"
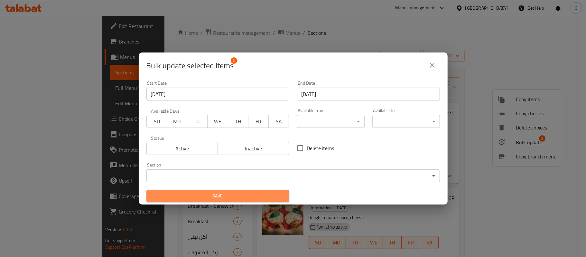
click at [250, 193] on span "Save" at bounding box center [218, 196] width 133 height 8
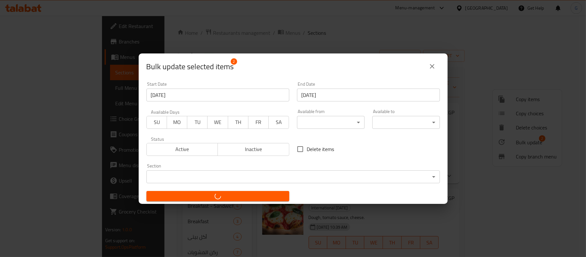
checkbox input "false"
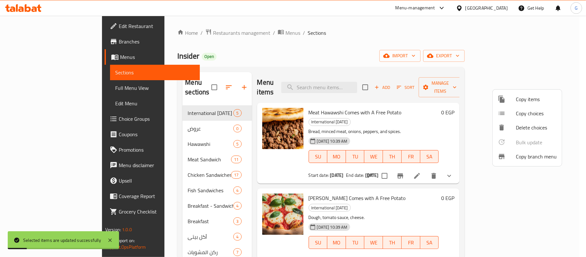
click at [366, 35] on div at bounding box center [293, 128] width 586 height 257
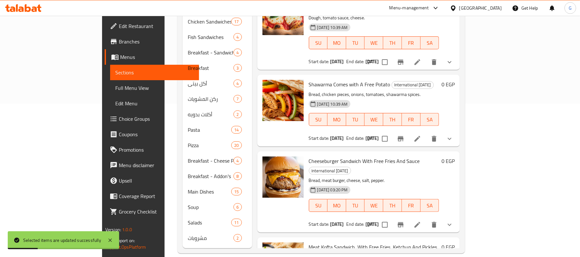
scroll to position [80, 0]
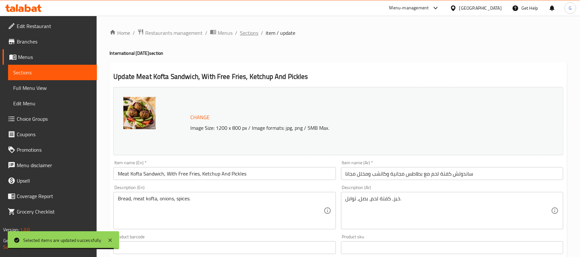
click at [250, 34] on span "Sections" at bounding box center [249, 33] width 18 height 8
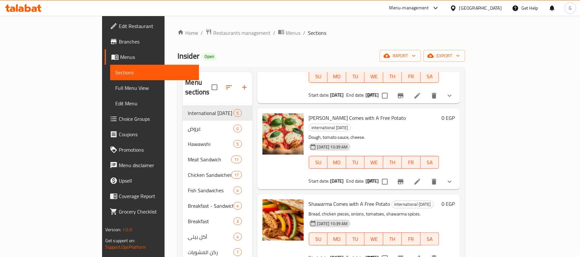
scroll to position [153, 0]
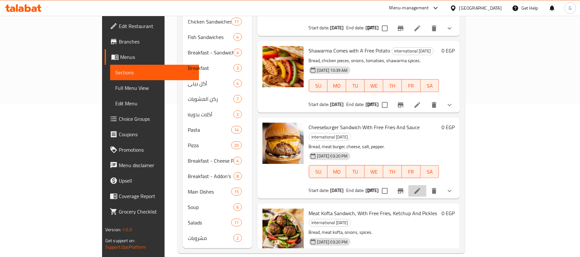
click at [426, 185] on li at bounding box center [417, 191] width 18 height 12
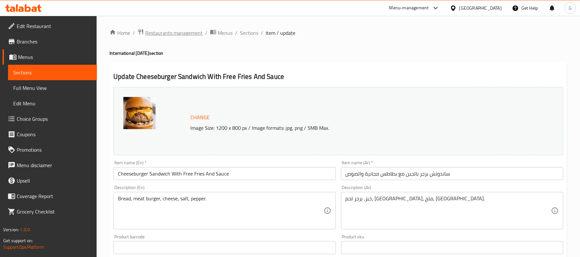
click at [191, 33] on span "Restaurants management" at bounding box center [173, 33] width 57 height 8
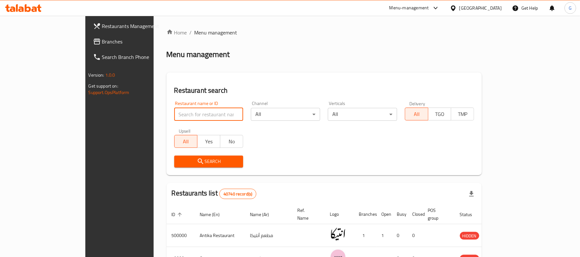
click at [196, 114] on input "search" at bounding box center [208, 114] width 69 height 13
paste input "696885"
type input "696885"
click button "Search" at bounding box center [208, 161] width 69 height 12
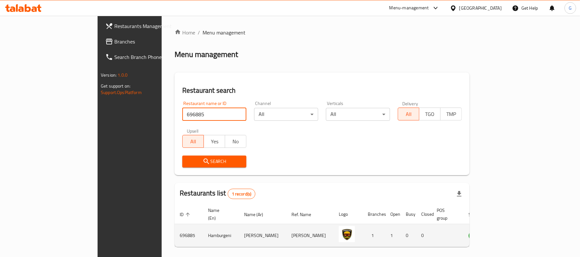
click at [509, 233] on icon "enhanced table" at bounding box center [505, 235] width 7 height 5
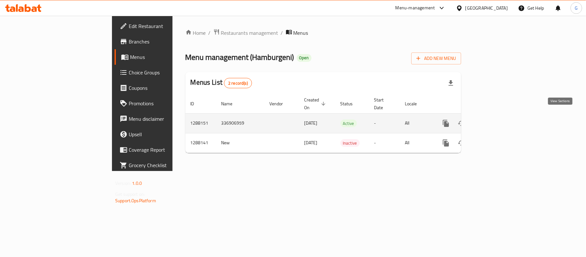
click at [495, 120] on icon "enhanced table" at bounding box center [492, 123] width 6 height 6
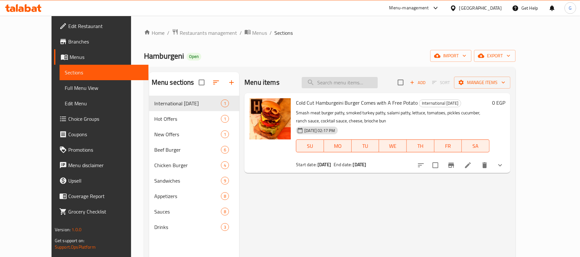
click at [368, 88] on input "search" at bounding box center [340, 82] width 76 height 11
paste input "mushroom beef burger"
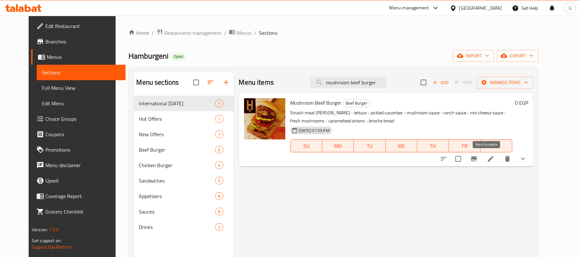
type input "mushroom beef burger"
click at [465, 158] on input "checkbox" at bounding box center [458, 159] width 14 height 14
checkbox input "true"
click at [527, 88] on button "Manage items" at bounding box center [505, 83] width 56 height 12
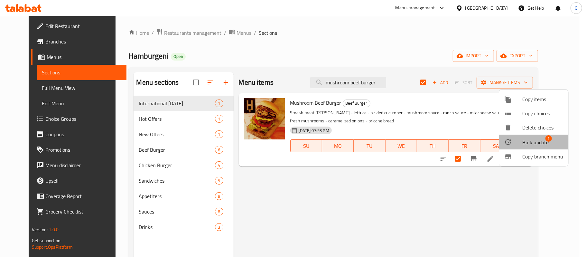
click at [532, 142] on span "Bulk update" at bounding box center [535, 142] width 26 height 8
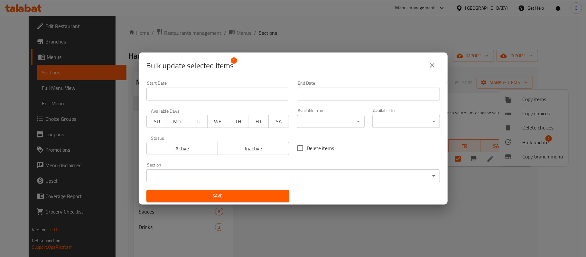
click at [430, 68] on icon "close" at bounding box center [432, 65] width 8 height 8
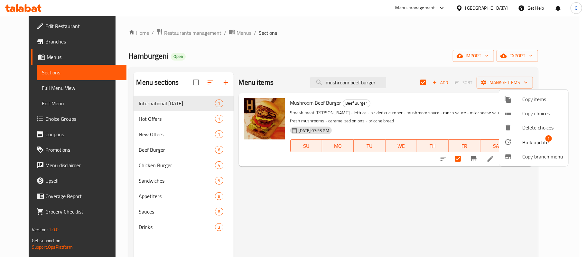
click at [366, 116] on div at bounding box center [293, 128] width 586 height 257
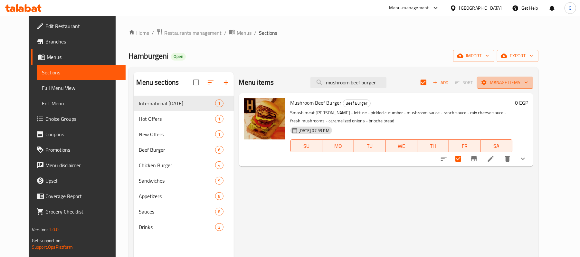
click at [521, 85] on span "Manage items" at bounding box center [505, 83] width 46 height 8
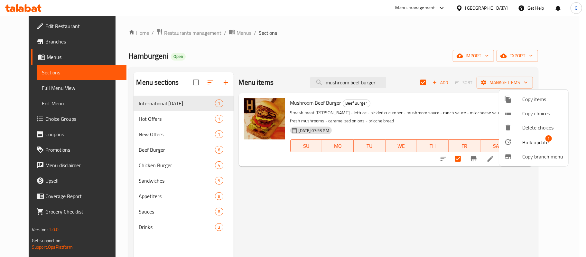
click at [524, 100] on span "Copy items" at bounding box center [542, 99] width 41 height 8
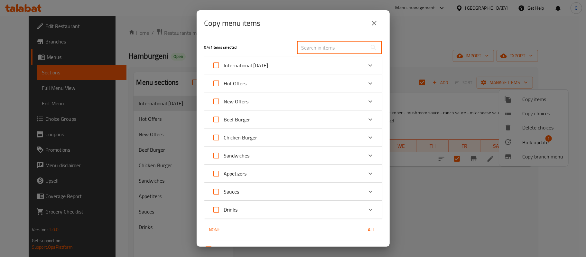
click at [317, 51] on input "text" at bounding box center [332, 47] width 70 height 13
paste input "mushroom beef burger"
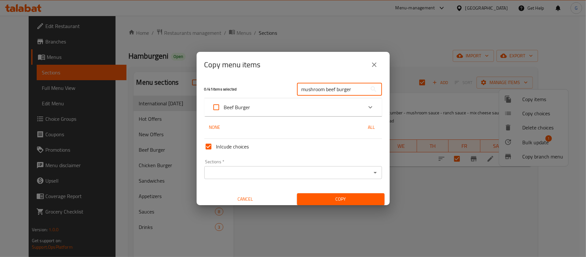
type input "mushroom beef burger"
click at [283, 108] on div "Beef Burger" at bounding box center [287, 106] width 151 height 15
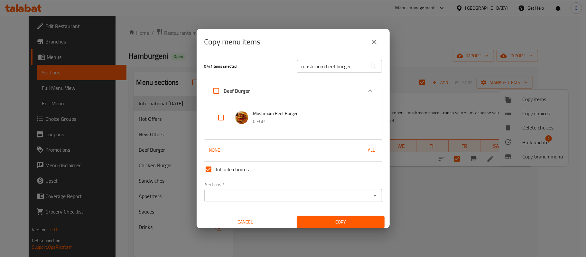
click at [221, 116] on input "checkbox" at bounding box center [220, 117] width 15 height 15
checkbox input "true"
click at [271, 195] on input "Sections   *" at bounding box center [287, 195] width 163 height 9
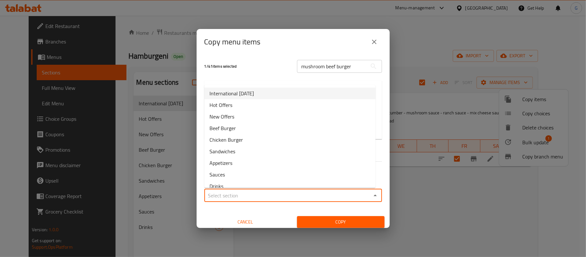
click at [277, 98] on li "International [DATE]" at bounding box center [289, 94] width 171 height 12
type input "International [DATE]"
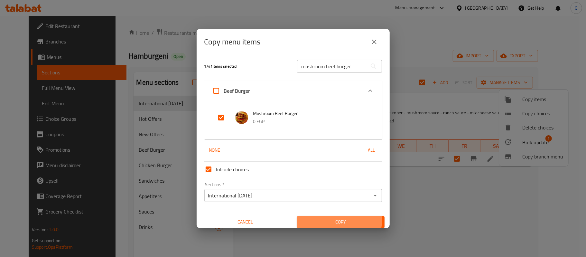
click at [308, 217] on button "Copy" at bounding box center [341, 222] width 88 height 12
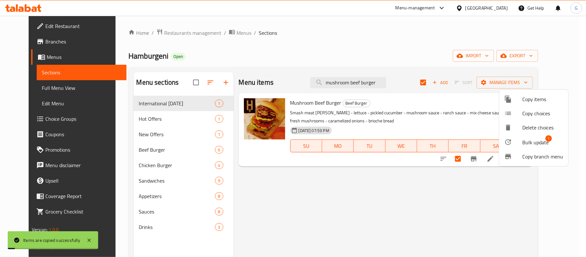
click at [146, 120] on div at bounding box center [293, 128] width 586 height 257
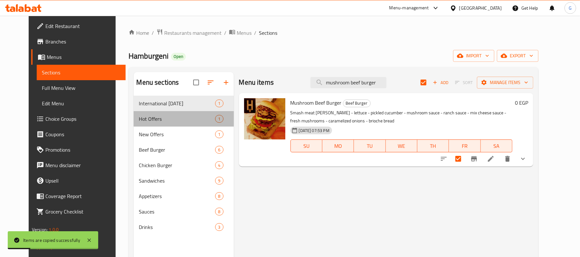
click at [142, 123] on div "Hot Offers 1" at bounding box center [184, 118] width 100 height 15
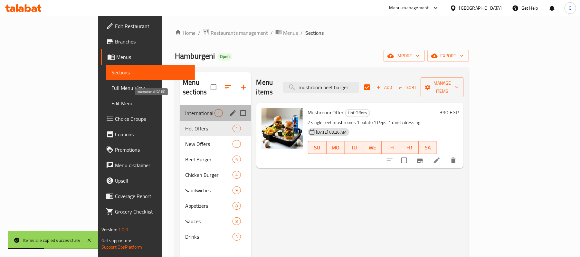
click at [185, 109] on span "International [DATE]" at bounding box center [199, 113] width 29 height 8
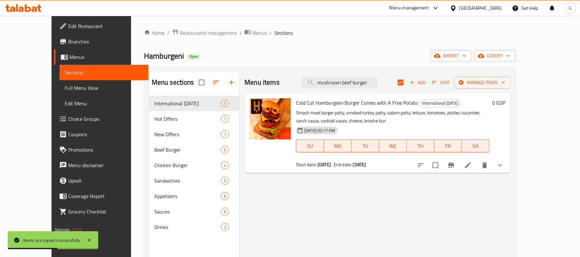
checkbox input "false"
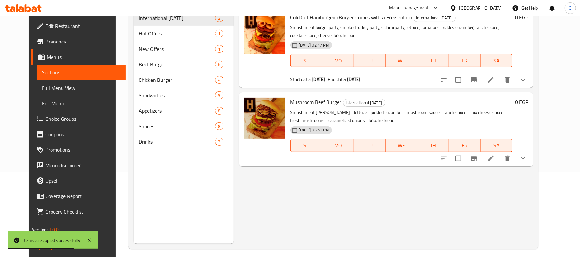
scroll to position [86, 0]
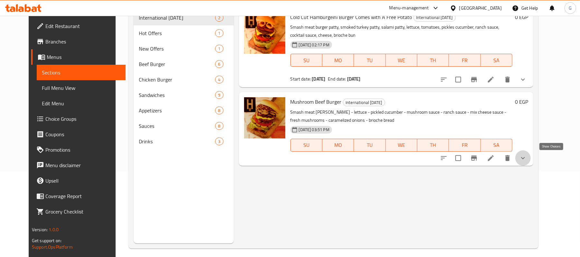
click at [526, 161] on icon "show more" at bounding box center [523, 158] width 8 height 8
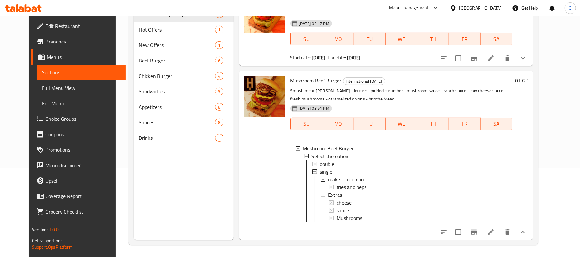
scroll to position [90, 0]
click at [494, 231] on icon at bounding box center [491, 231] width 8 height 8
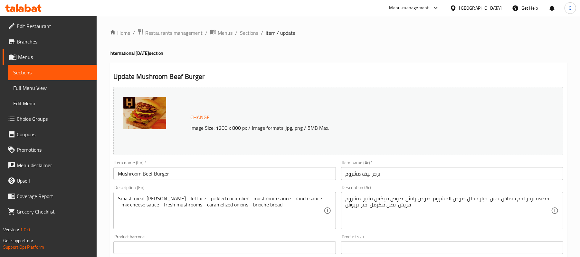
click at [236, 166] on div "Item name (En)   * Mushroom Beef Burger Item name (En) *" at bounding box center [224, 170] width 222 height 20
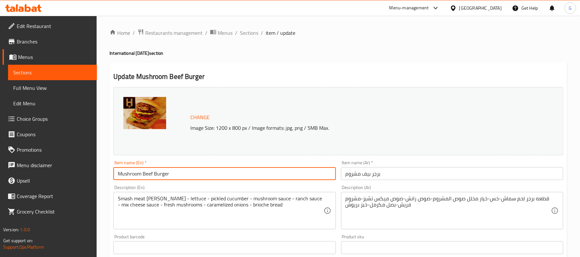
click at [227, 172] on input "Mushroom Beef Burger" at bounding box center [224, 173] width 222 height 13
type input "Mushroom Beef Burger Comes with Free Potato"
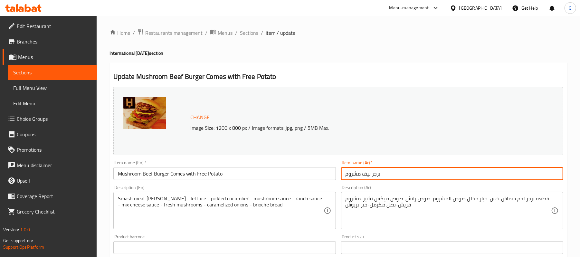
click at [426, 174] on input "برجر بيف مشروم" at bounding box center [452, 173] width 222 height 13
type input "برجر بيف مشروم يأتي معه بطاطس مجانية"
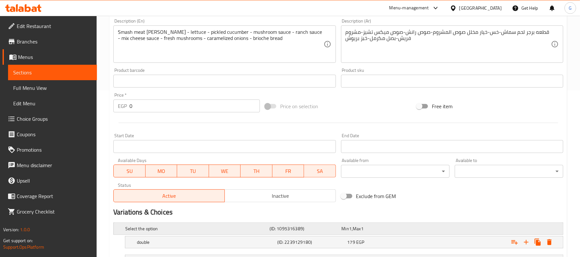
scroll to position [214, 0]
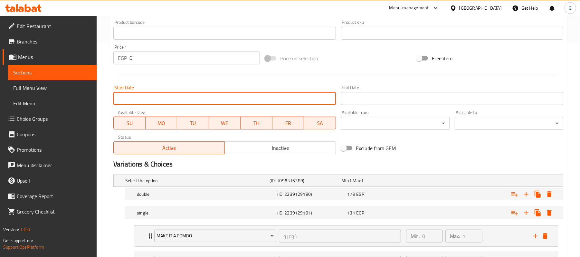
click at [227, 102] on input "Start Date" at bounding box center [224, 98] width 222 height 13
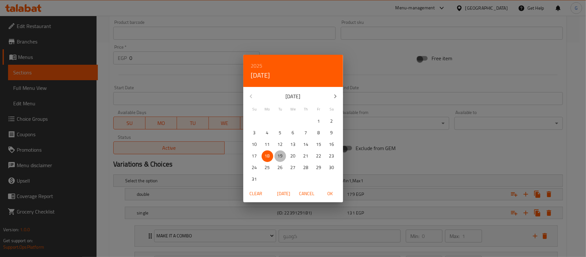
click at [277, 157] on span "19" at bounding box center [280, 156] width 12 height 8
click at [326, 194] on span "OK" at bounding box center [329, 194] width 15 height 8
type input "19-08-2025"
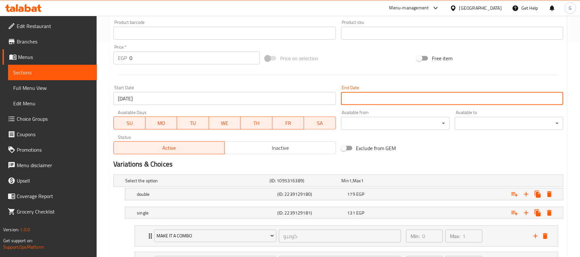
click at [353, 97] on input "Start Date" at bounding box center [452, 98] width 222 height 13
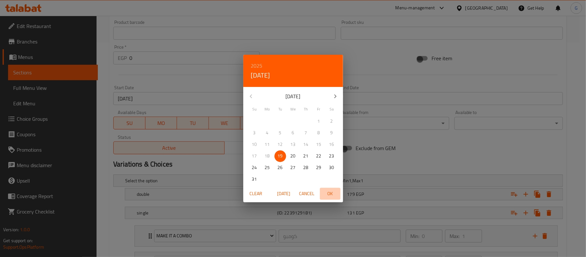
click at [328, 192] on span "OK" at bounding box center [329, 194] width 15 height 8
type input "19-08-2025"
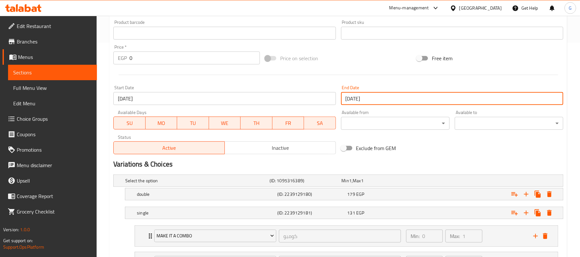
scroll to position [276, 0]
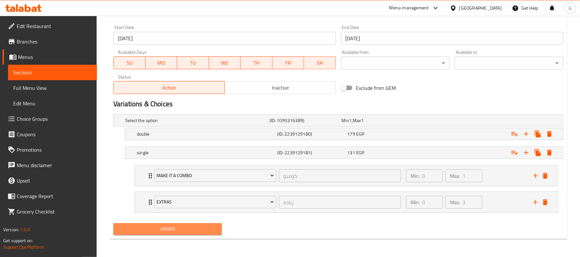
click at [171, 234] on button "Update" at bounding box center [167, 229] width 108 height 12
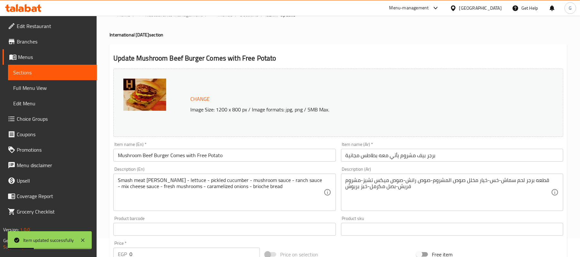
scroll to position [0, 0]
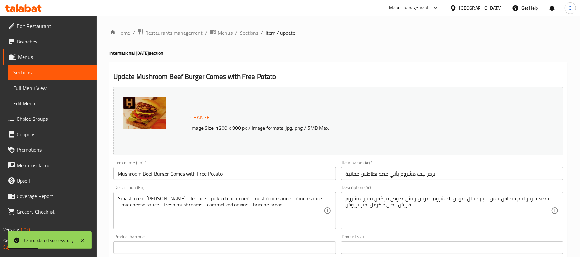
click at [254, 31] on span "Sections" at bounding box center [249, 33] width 18 height 8
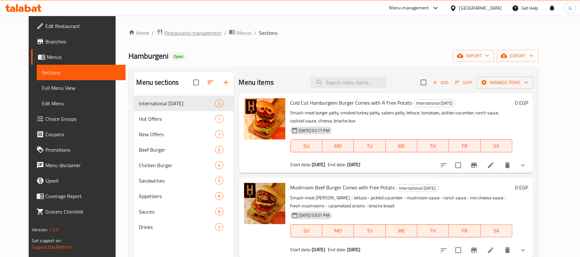
click at [172, 34] on span "Restaurants management" at bounding box center [192, 33] width 57 height 8
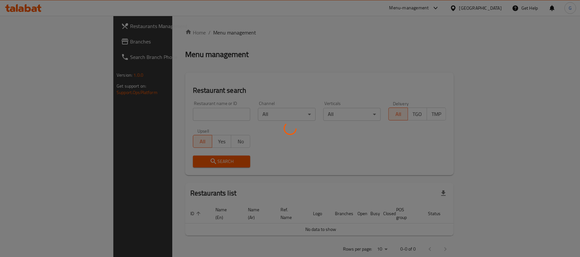
click at [162, 112] on div at bounding box center [290, 128] width 580 height 257
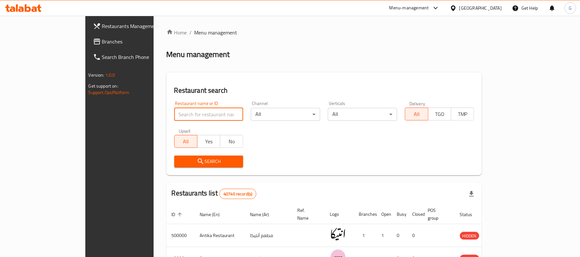
click at [174, 115] on input "search" at bounding box center [208, 114] width 69 height 13
paste input "505671"
type input "505671"
click button "Search" at bounding box center [208, 161] width 69 height 12
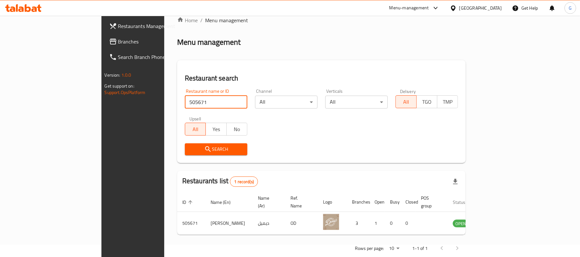
scroll to position [18, 0]
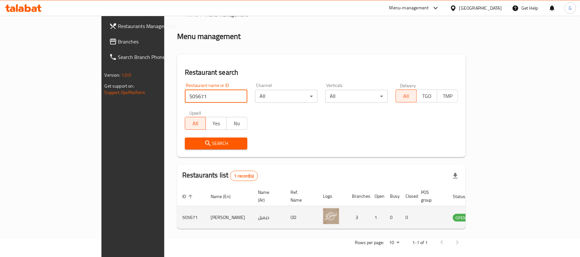
click at [503, 214] on td "enhanced table" at bounding box center [492, 217] width 22 height 23
click at [494, 213] on icon "enhanced table" at bounding box center [490, 217] width 8 height 8
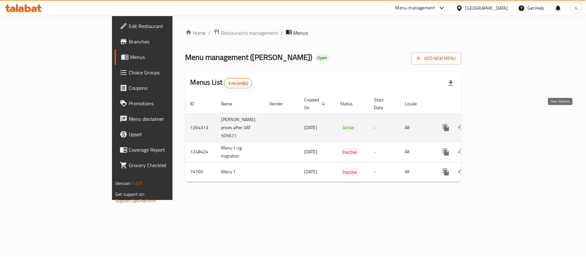
click at [495, 125] on icon "enhanced table" at bounding box center [492, 128] width 6 height 6
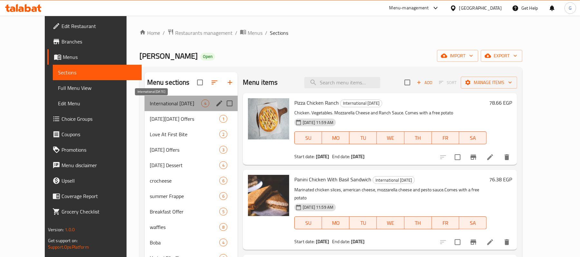
click at [178, 102] on span "International [DATE]" at bounding box center [175, 103] width 51 height 8
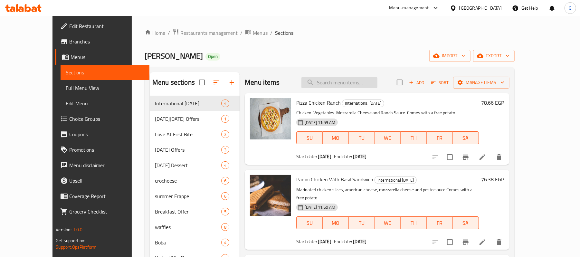
click at [343, 86] on input "search" at bounding box center [339, 82] width 76 height 11
paste input "bbq chicken pizza"
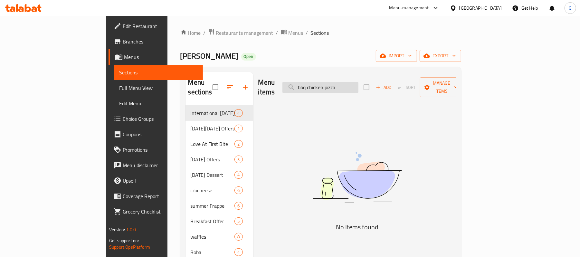
click at [358, 86] on input "bbq chicken pizza" at bounding box center [320, 87] width 76 height 11
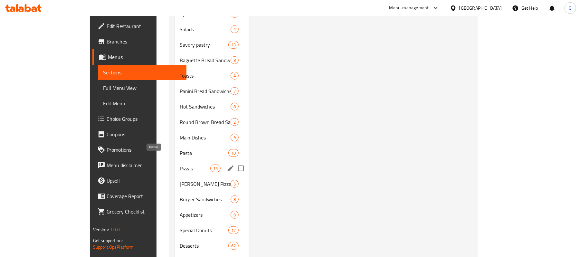
scroll to position [257, 0]
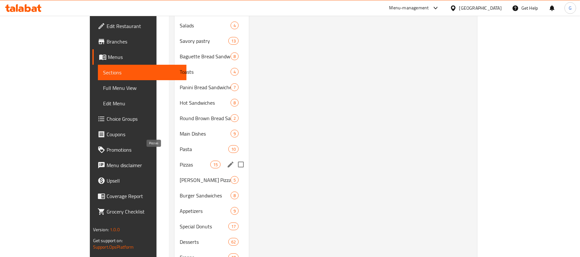
type input "bbq chicken"
click at [180, 161] on span "Pizzas" at bounding box center [195, 165] width 31 height 8
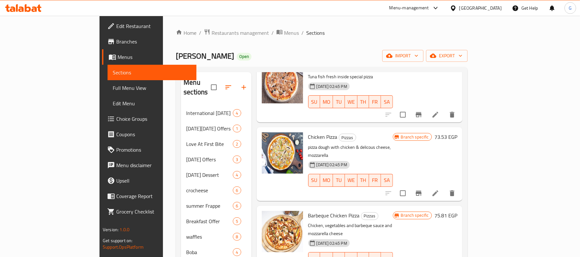
scroll to position [386, 0]
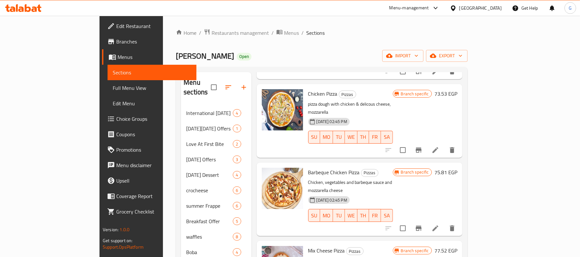
click at [308, 167] on span "Barbeque Chicken Pizza" at bounding box center [333, 172] width 51 height 10
copy h6 "Barbeque Chicken Pizza"
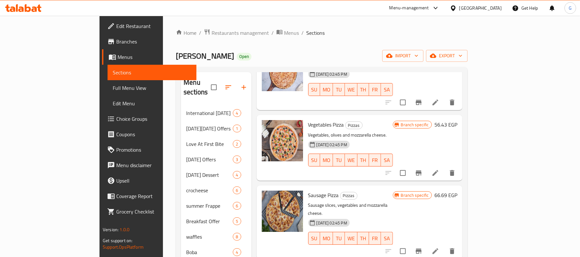
scroll to position [0, 0]
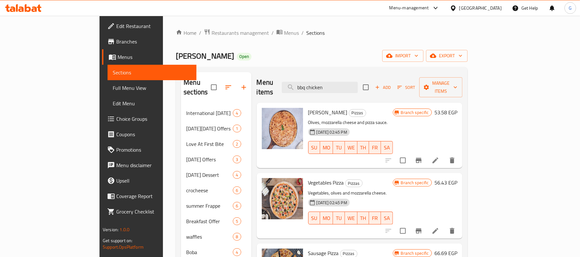
click at [462, 77] on div "Add Sort Manage items" at bounding box center [412, 87] width 99 height 20
click at [457, 81] on span "Manage items" at bounding box center [440, 87] width 33 height 16
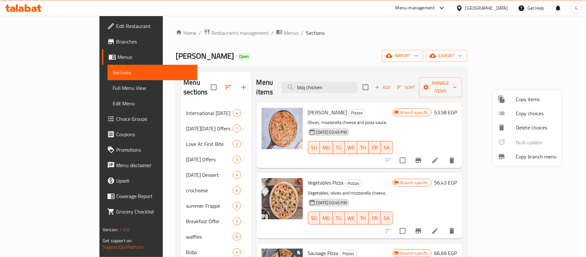
click at [523, 102] on span "Copy items" at bounding box center [536, 99] width 41 height 8
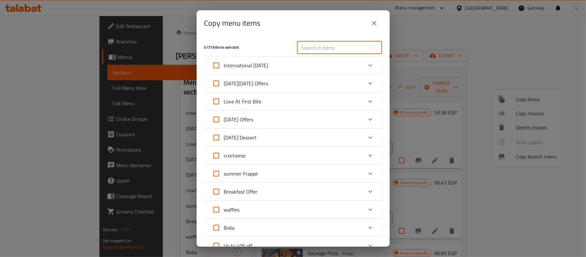
click at [329, 53] on input "text" at bounding box center [332, 47] width 70 height 13
paste input "Barbeque Chicken Pizza"
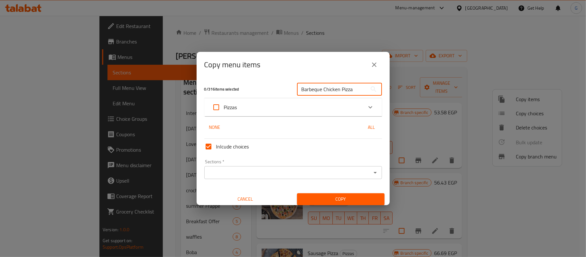
type input "Barbeque Chicken Pizza"
click at [270, 104] on div "Pizzas" at bounding box center [287, 106] width 151 height 15
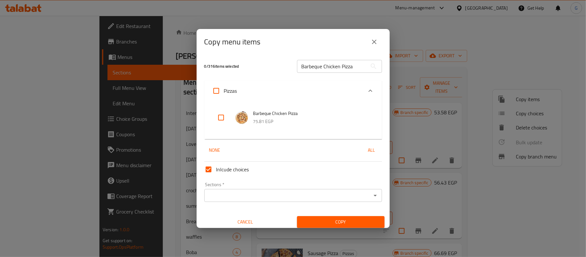
click at [219, 115] on input "checkbox" at bounding box center [220, 117] width 15 height 15
checkbox input "true"
click at [235, 198] on input "Sections   *" at bounding box center [287, 195] width 163 height 9
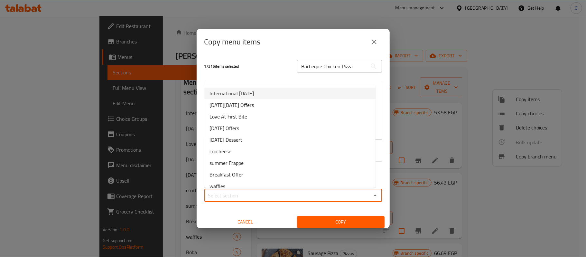
click at [254, 95] on span "International [DATE]" at bounding box center [231, 93] width 44 height 8
type input "International [DATE]"
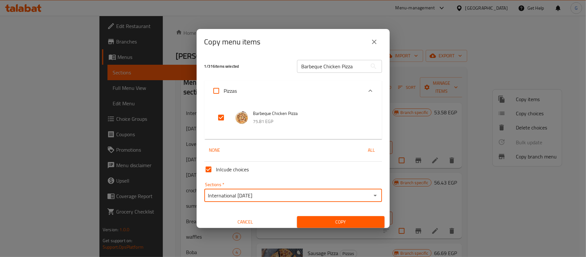
click at [313, 219] on span "Copy" at bounding box center [340, 222] width 77 height 8
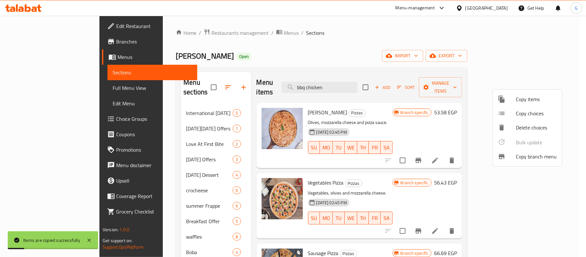
click at [160, 105] on div at bounding box center [293, 128] width 586 height 257
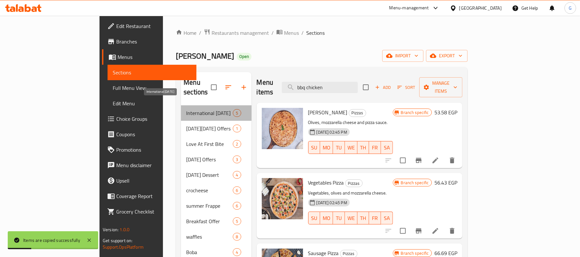
click at [186, 109] on span "International [DATE]" at bounding box center [209, 113] width 47 height 8
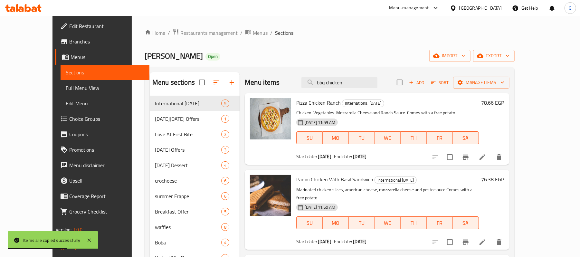
scroll to position [281, 0]
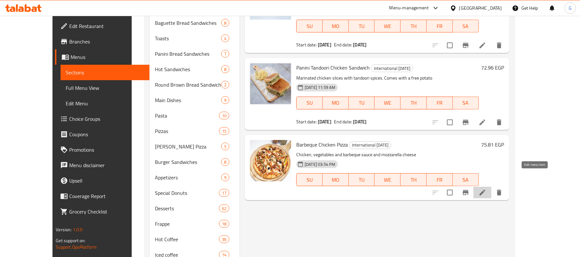
click at [485, 190] on icon at bounding box center [482, 193] width 6 height 6
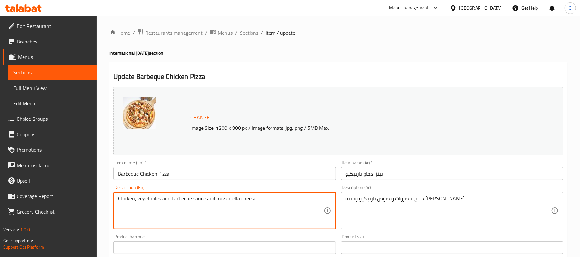
click at [247, 175] on input "Barbeque Chicken Pizza" at bounding box center [224, 173] width 222 height 13
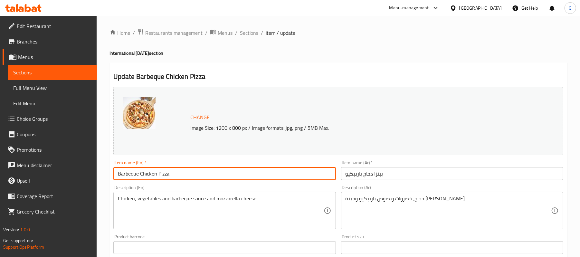
type input "Barbeque Chicken Pizza"
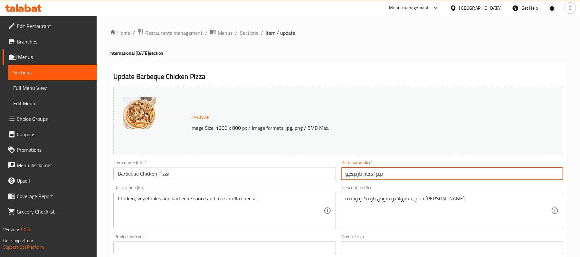
click at [407, 172] on input "بيتزا دجاج باربيكيو" at bounding box center [452, 173] width 222 height 13
type input "بيتزا دجاج باربيكيو يأتي معها بطاطس مجانية"
click at [244, 169] on input "Barbeque Chicken Pizza" at bounding box center [224, 173] width 222 height 13
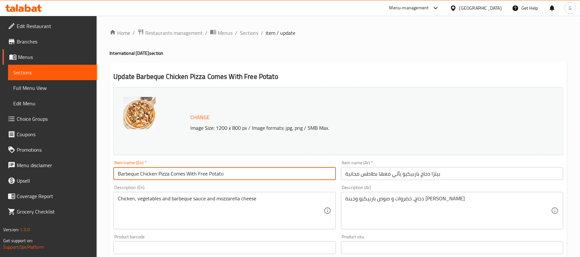
type input "Barbeque Chicken Pizza Comes With Free Potato"
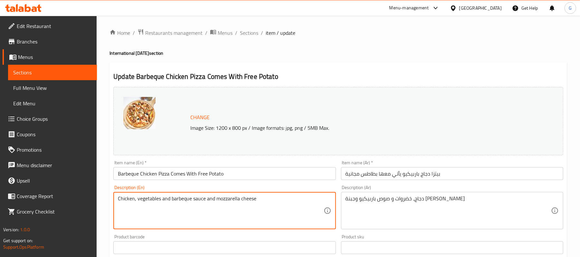
scroll to position [207, 0]
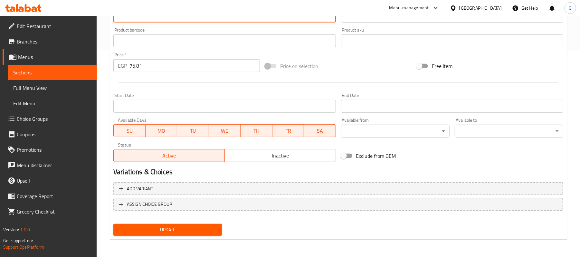
click at [205, 228] on span "Update" at bounding box center [167, 230] width 98 height 8
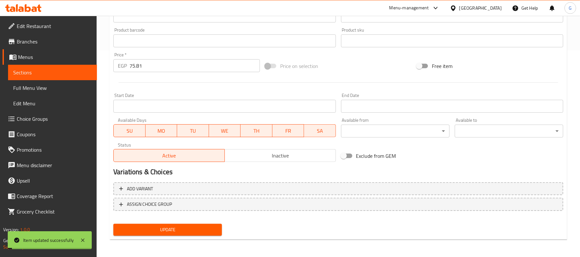
click at [229, 113] on div "Start Date Start Date" at bounding box center [224, 102] width 227 height 25
click at [232, 107] on input "Start Date" at bounding box center [224, 106] width 222 height 13
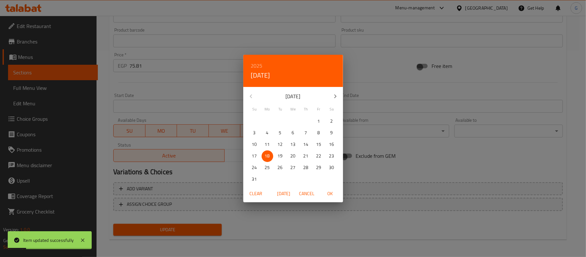
click at [279, 157] on p "19" at bounding box center [280, 156] width 5 height 8
click at [330, 192] on span "OK" at bounding box center [329, 194] width 15 height 8
type input "19-08-2025"
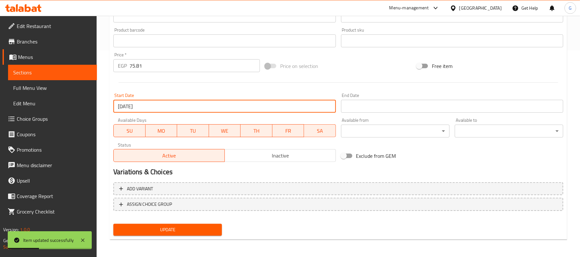
click at [436, 97] on div "End Date End Date" at bounding box center [452, 103] width 222 height 20
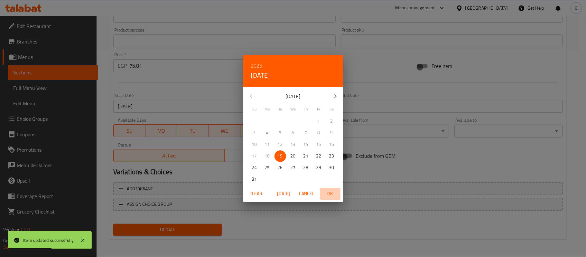
click at [327, 192] on span "OK" at bounding box center [329, 194] width 15 height 8
type input "19-08-2025"
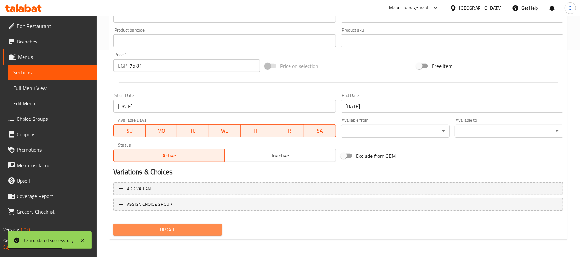
click at [199, 229] on span "Update" at bounding box center [167, 230] width 98 height 8
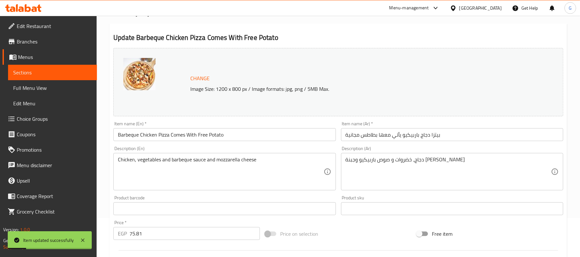
scroll to position [0, 0]
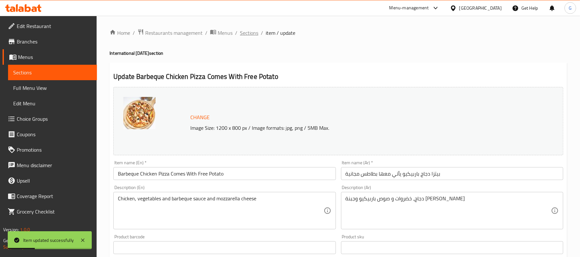
click at [248, 36] on span "Sections" at bounding box center [249, 33] width 18 height 8
